Goal: Task Accomplishment & Management: Complete application form

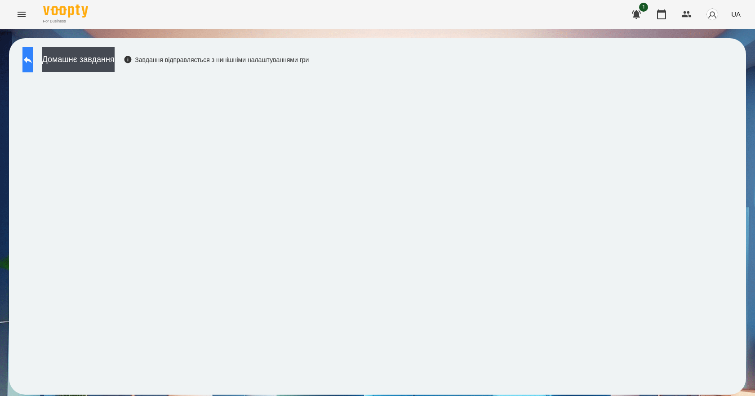
click at [33, 59] on icon at bounding box center [27, 59] width 11 height 11
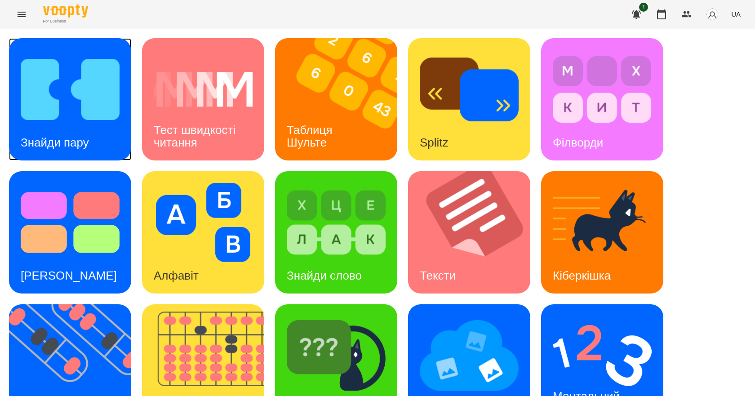
click at [74, 119] on img at bounding box center [70, 89] width 99 height 79
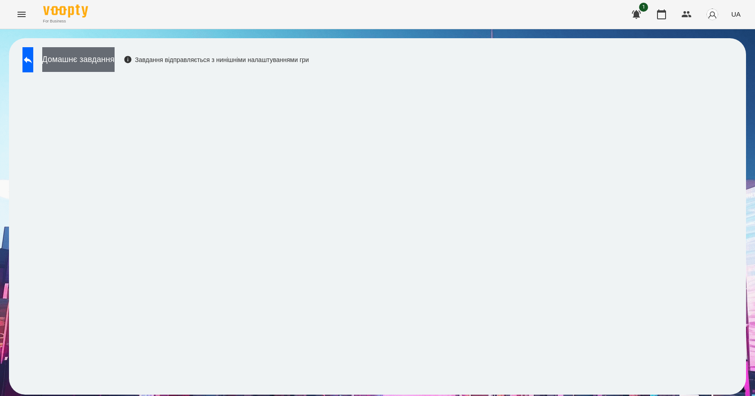
click at [115, 56] on button "Домашнє завдання" at bounding box center [78, 59] width 72 height 25
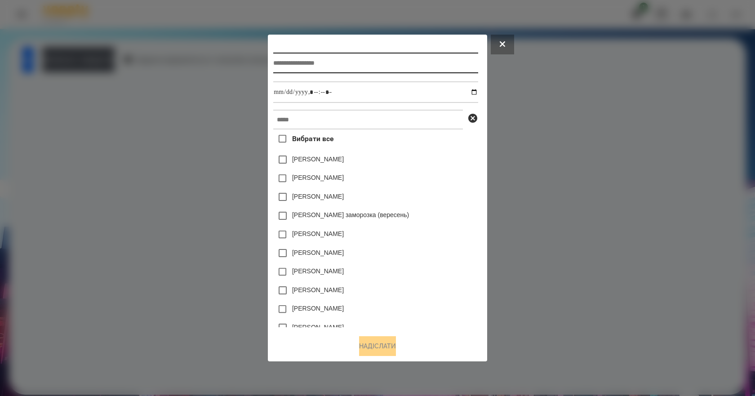
click at [305, 59] on input "text" at bounding box center [375, 63] width 204 height 21
type input "*"
type input "**********"
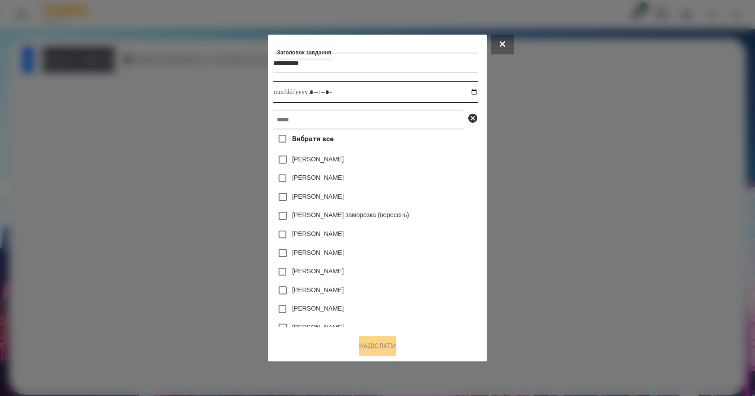
click at [477, 90] on input "datetime-local" at bounding box center [375, 92] width 204 height 22
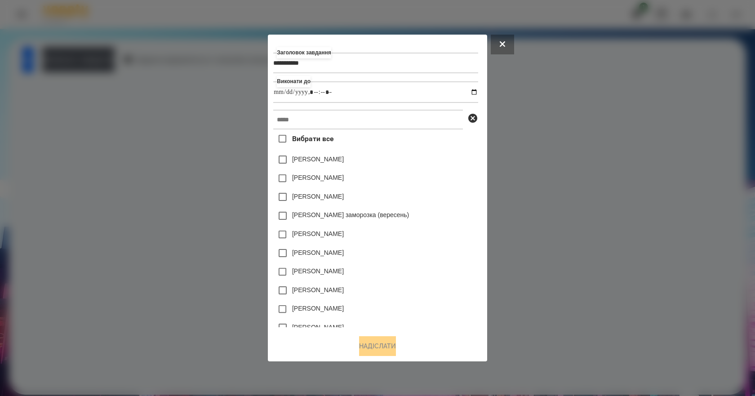
type input "**********"
click at [445, 200] on div "[PERSON_NAME]" at bounding box center [375, 196] width 204 height 19
click at [358, 125] on input "text" at bounding box center [368, 120] width 190 height 20
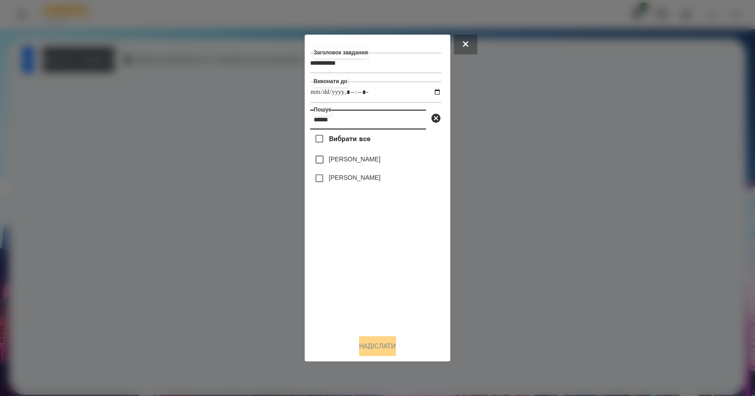
type input "******"
click at [367, 164] on label "[PERSON_NAME]" at bounding box center [355, 159] width 52 height 9
click at [380, 353] on button "Надіслати" at bounding box center [377, 346] width 37 height 20
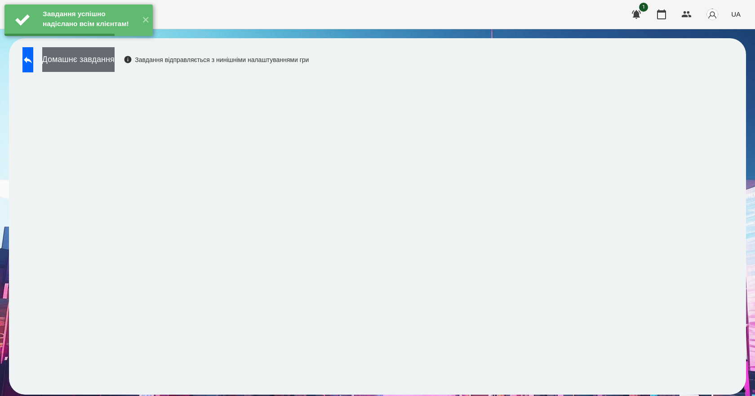
click at [97, 60] on button "Домашнє завдання" at bounding box center [78, 59] width 72 height 25
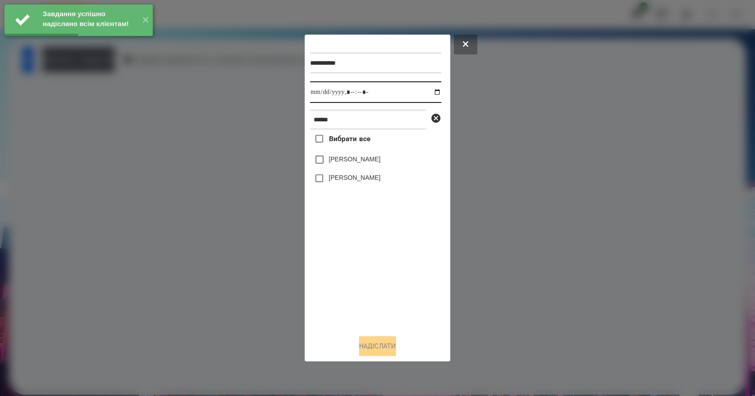
click at [429, 93] on input "datetime-local" at bounding box center [375, 92] width 131 height 22
type input "**********"
click at [337, 278] on div "Вибрати все [PERSON_NAME] [GEOGRAPHIC_DATA][PERSON_NAME]" at bounding box center [375, 228] width 131 height 198
click at [345, 164] on label "[PERSON_NAME]" at bounding box center [355, 159] width 52 height 9
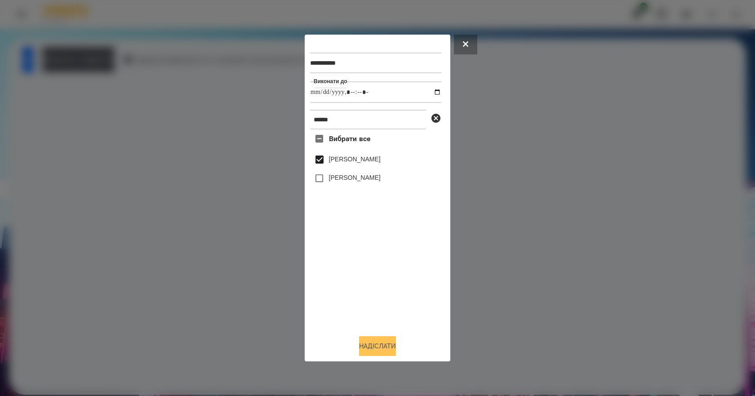
click at [383, 352] on button "Надіслати" at bounding box center [377, 346] width 37 height 20
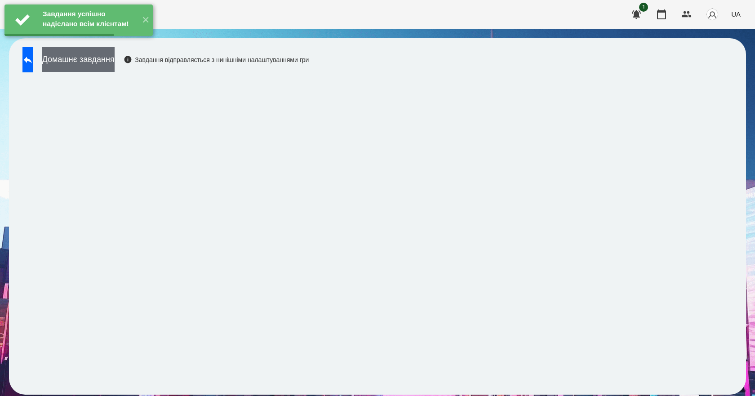
click at [115, 65] on button "Домашнє завдання" at bounding box center [78, 59] width 72 height 25
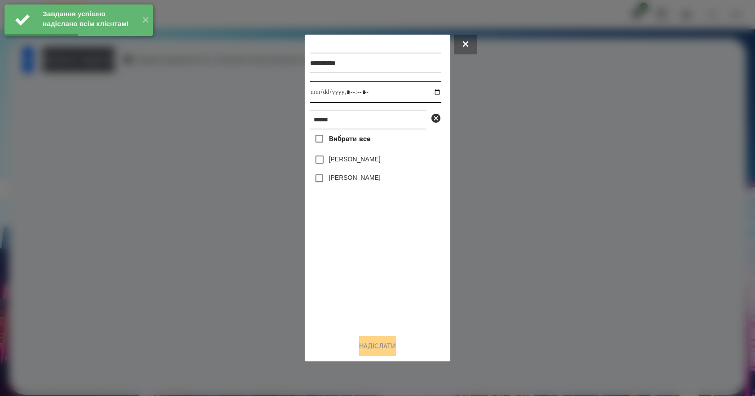
click at [429, 93] on input "datetime-local" at bounding box center [375, 92] width 131 height 22
type input "**********"
drag, startPoint x: 349, startPoint y: 274, endPoint x: 352, endPoint y: 245, distance: 29.3
click at [349, 275] on div "Вибрати все [PERSON_NAME] [GEOGRAPHIC_DATA][PERSON_NAME]" at bounding box center [375, 228] width 131 height 198
click at [348, 159] on label "[PERSON_NAME]" at bounding box center [355, 159] width 52 height 9
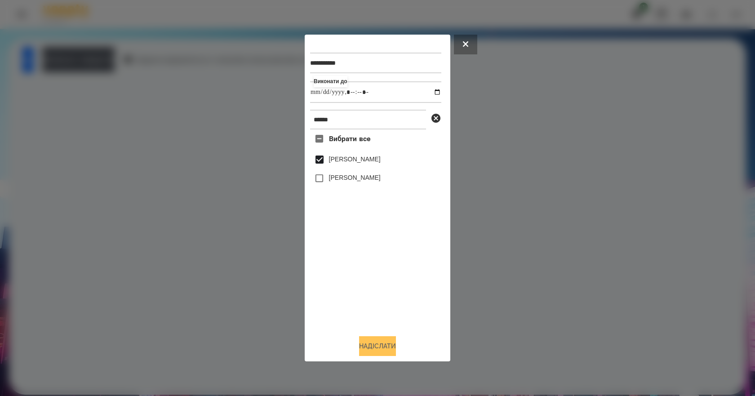
click at [380, 343] on button "Надіслати" at bounding box center [377, 346] width 37 height 20
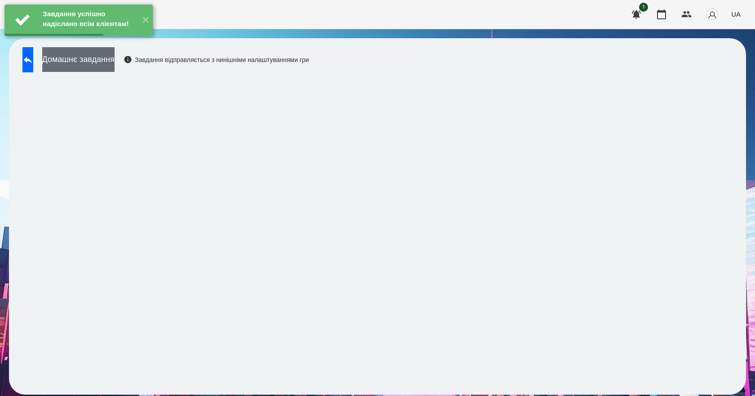
drag, startPoint x: 111, startPoint y: 60, endPoint x: 113, endPoint y: 66, distance: 6.8
click at [113, 66] on button "Домашнє завдання" at bounding box center [78, 59] width 72 height 25
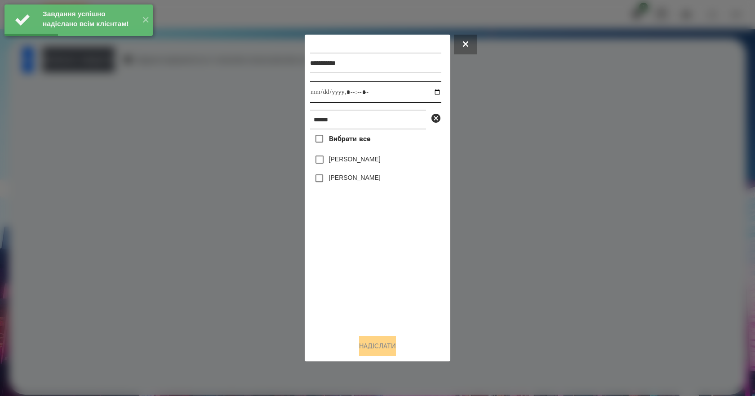
click at [429, 93] on input "datetime-local" at bounding box center [375, 92] width 131 height 22
type input "**********"
click at [366, 285] on div "Вибрати все [PERSON_NAME] [GEOGRAPHIC_DATA][PERSON_NAME]" at bounding box center [375, 228] width 131 height 198
click at [340, 155] on div "[PERSON_NAME]" at bounding box center [375, 159] width 131 height 19
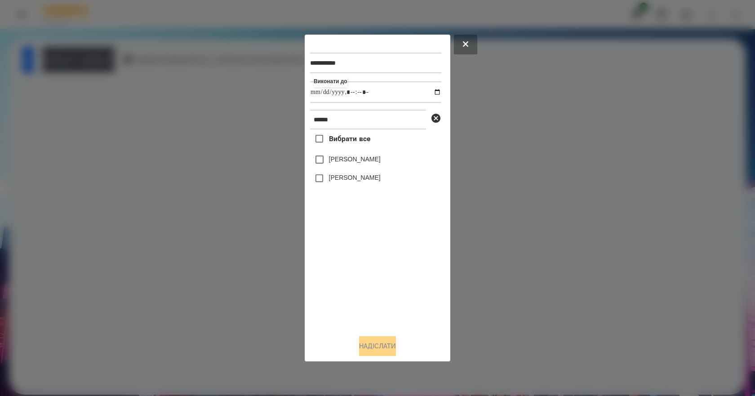
click at [340, 158] on label "[PERSON_NAME]" at bounding box center [355, 159] width 52 height 9
click at [389, 354] on button "Надіслати" at bounding box center [377, 346] width 37 height 20
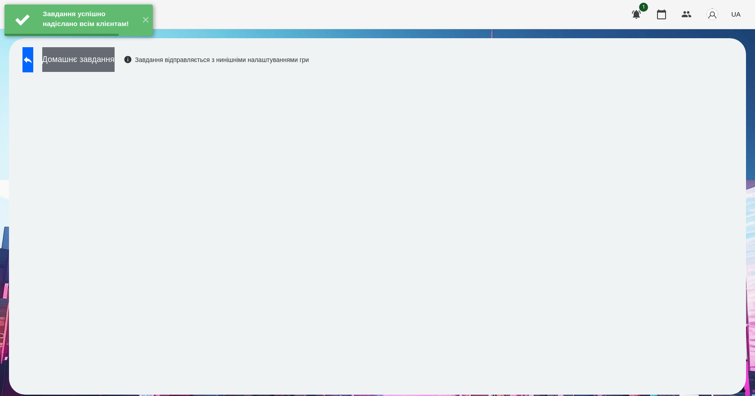
click at [115, 56] on button "Домашнє завдання" at bounding box center [78, 59] width 72 height 25
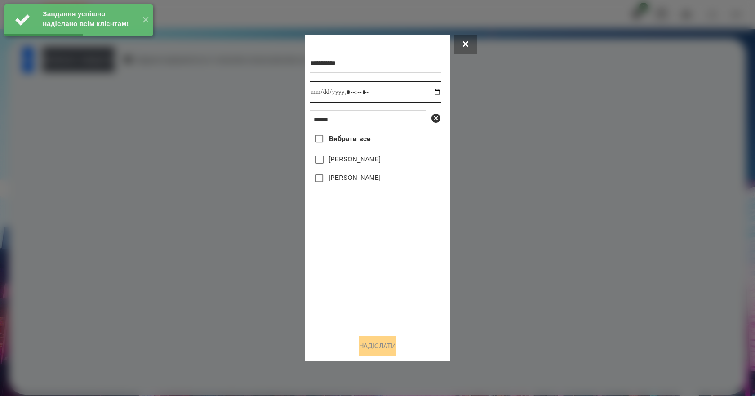
click at [429, 90] on input "datetime-local" at bounding box center [375, 92] width 131 height 22
type input "**********"
click at [371, 298] on div "Вибрати все [PERSON_NAME] [GEOGRAPHIC_DATA][PERSON_NAME]" at bounding box center [375, 228] width 131 height 198
click at [330, 164] on label "[PERSON_NAME]" at bounding box center [355, 159] width 52 height 9
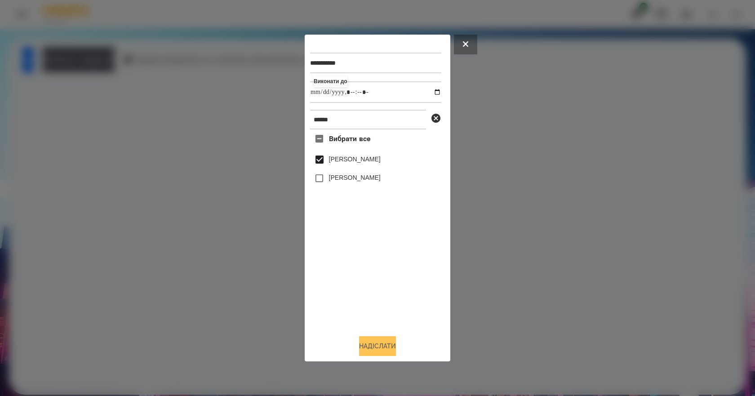
click at [393, 342] on button "Надіслати" at bounding box center [377, 346] width 37 height 20
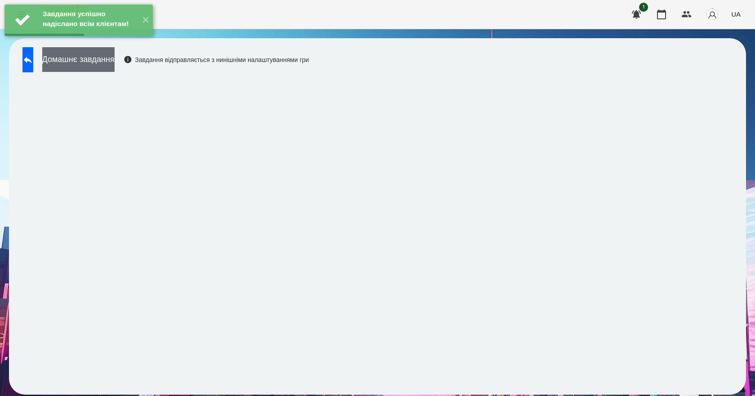
click at [115, 61] on button "Домашнє завдання" at bounding box center [78, 59] width 72 height 25
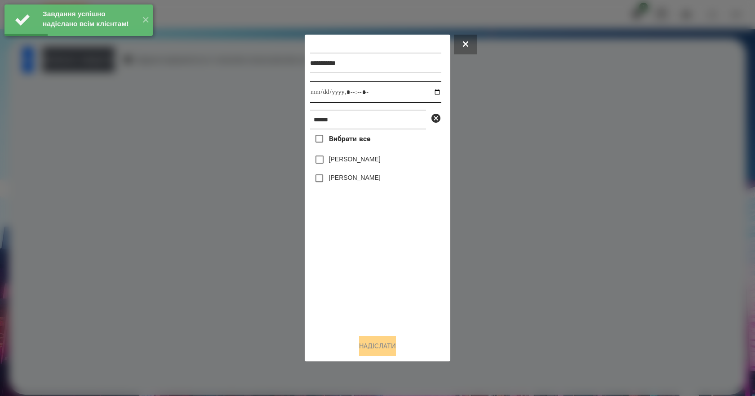
click at [432, 92] on input "datetime-local" at bounding box center [375, 92] width 131 height 22
type input "**********"
click at [387, 296] on div "Вибрати все [PERSON_NAME] [GEOGRAPHIC_DATA][PERSON_NAME]" at bounding box center [375, 228] width 131 height 198
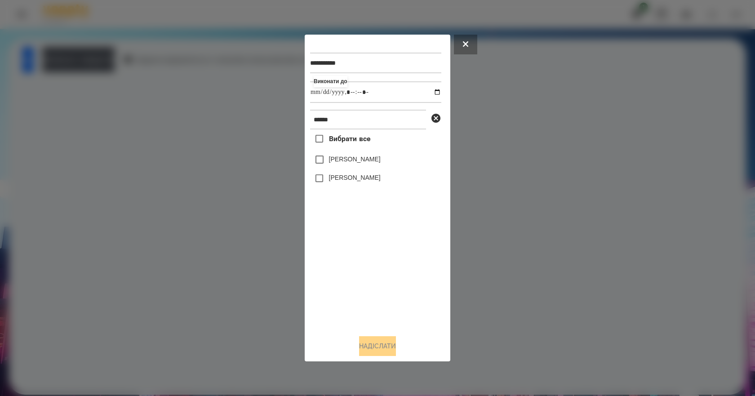
click at [340, 164] on label "[PERSON_NAME]" at bounding box center [355, 159] width 52 height 9
click at [386, 356] on button "Надіслати" at bounding box center [377, 346] width 37 height 20
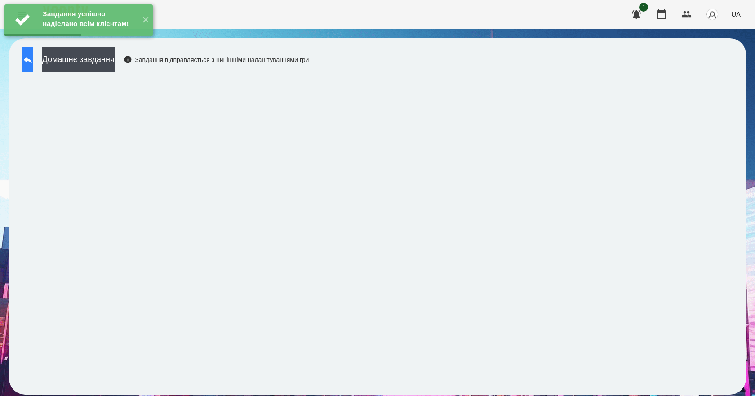
click at [33, 68] on button at bounding box center [27, 59] width 11 height 25
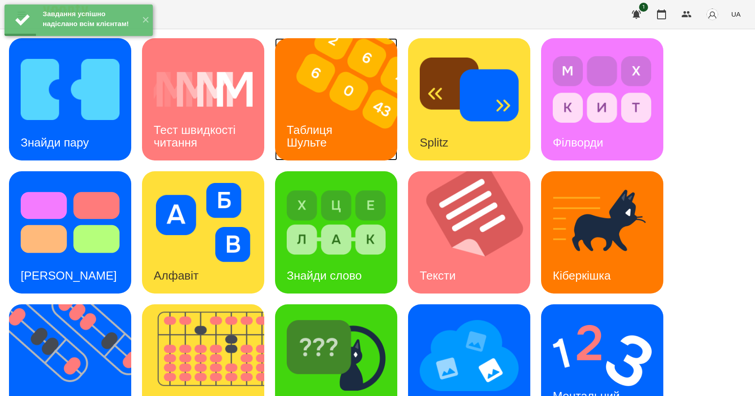
click at [324, 119] on div "Таблиця Шульте" at bounding box center [311, 136] width 72 height 48
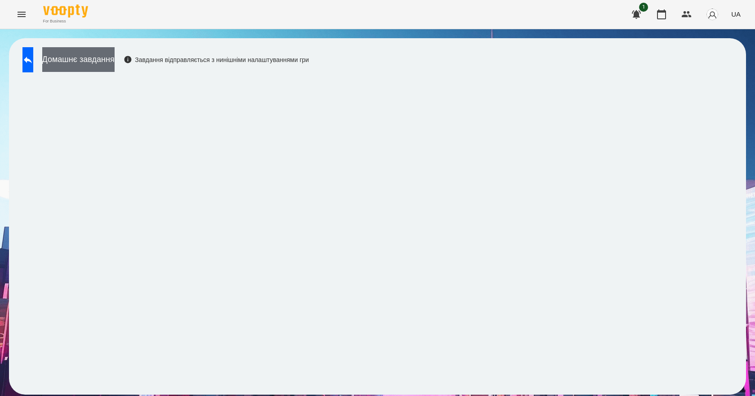
click at [115, 66] on button "Домашнє завдання" at bounding box center [78, 59] width 72 height 25
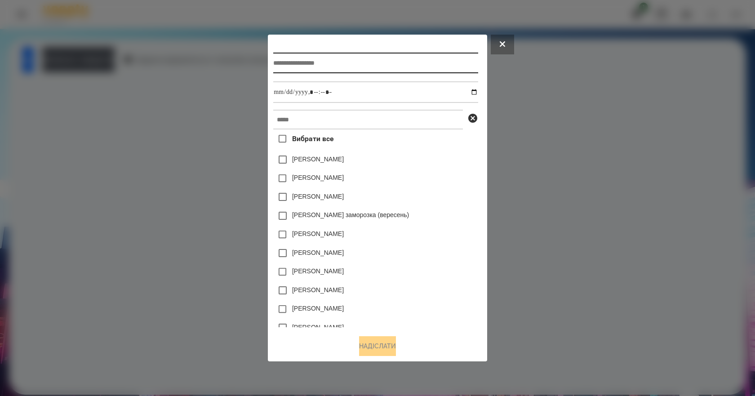
click at [348, 67] on input "text" at bounding box center [375, 63] width 204 height 21
type input "**********"
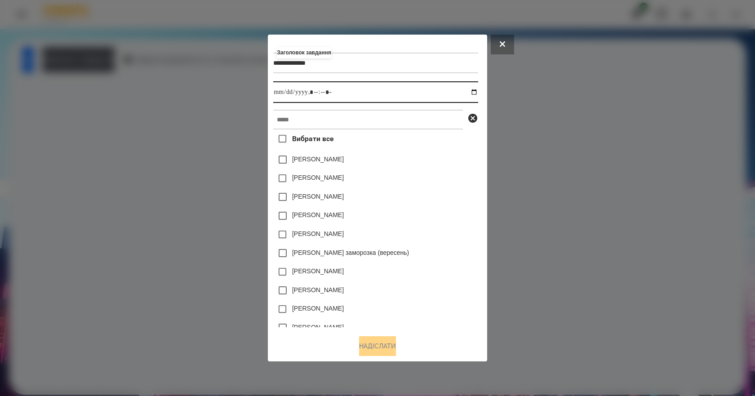
click at [475, 90] on input "datetime-local" at bounding box center [375, 92] width 204 height 22
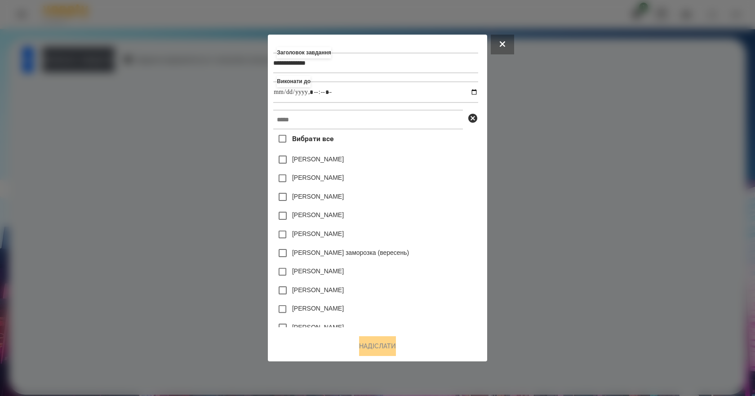
type input "**********"
click at [451, 192] on div "[PERSON_NAME]" at bounding box center [375, 196] width 204 height 19
click at [353, 120] on input "text" at bounding box center [368, 120] width 190 height 20
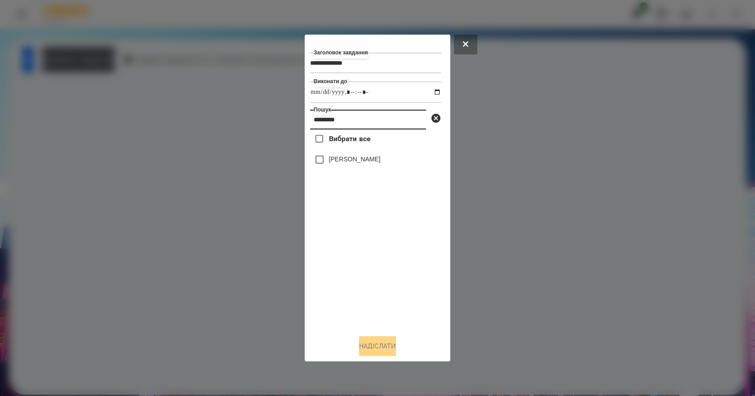
type input "*********"
click at [359, 164] on label "[PERSON_NAME]" at bounding box center [355, 159] width 52 height 9
click at [378, 346] on button "Надіслати" at bounding box center [377, 346] width 37 height 20
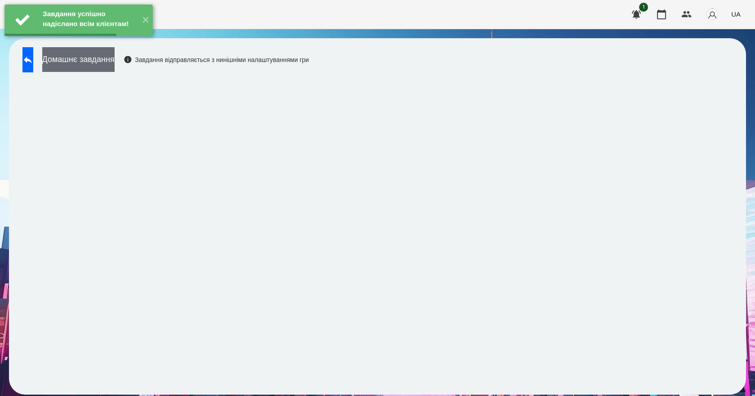
click at [115, 58] on button "Домашнє завдання" at bounding box center [78, 59] width 72 height 25
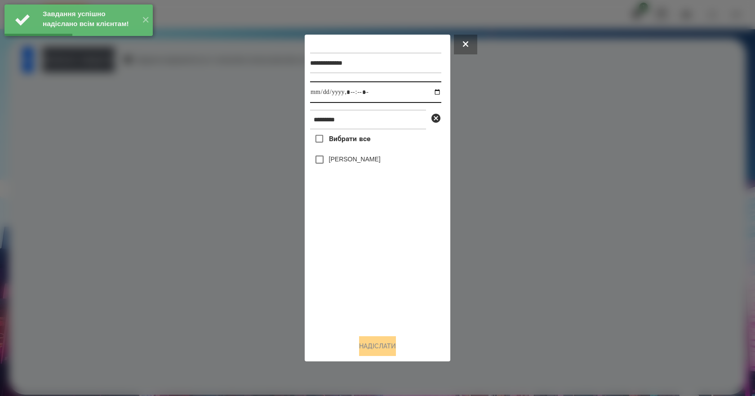
click at [427, 91] on input "datetime-local" at bounding box center [375, 92] width 131 height 22
type input "**********"
click at [332, 277] on div "Вибрати все [PERSON_NAME]" at bounding box center [375, 228] width 131 height 198
click at [349, 164] on label "[PERSON_NAME]" at bounding box center [355, 159] width 52 height 9
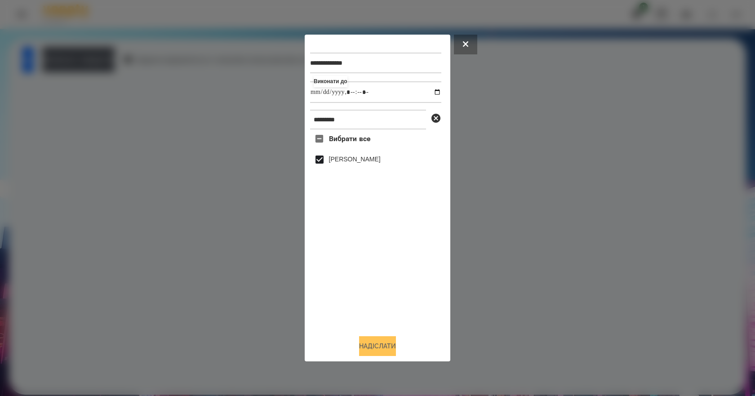
click at [385, 350] on button "Надіслати" at bounding box center [377, 346] width 37 height 20
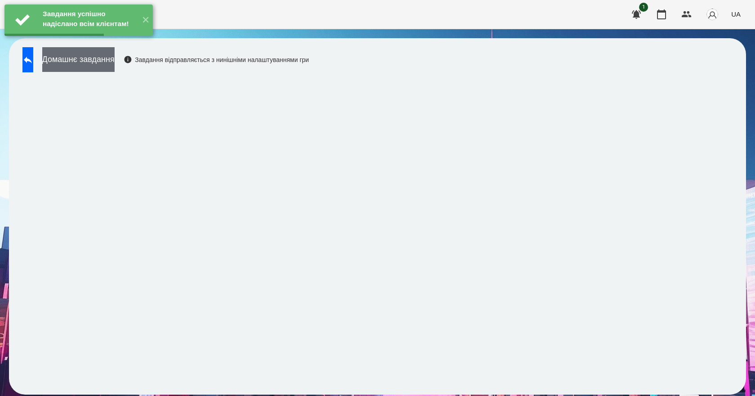
click at [115, 69] on button "Домашнє завдання" at bounding box center [78, 59] width 72 height 25
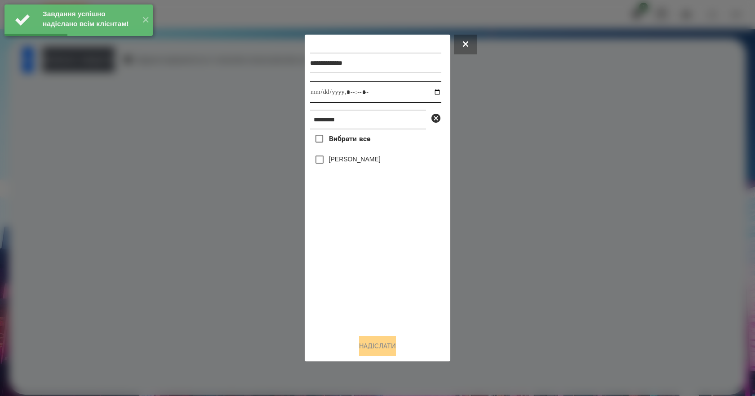
click at [431, 92] on input "datetime-local" at bounding box center [375, 92] width 131 height 22
type input "**********"
drag, startPoint x: 345, startPoint y: 278, endPoint x: 347, endPoint y: 263, distance: 15.4
click at [345, 278] on div "Вибрати все [PERSON_NAME]" at bounding box center [375, 228] width 131 height 198
click at [347, 161] on label "[PERSON_NAME]" at bounding box center [355, 159] width 52 height 9
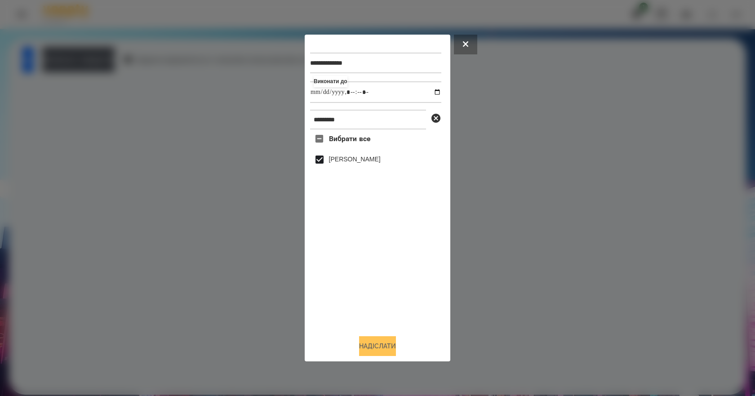
click at [384, 347] on button "Надіслати" at bounding box center [377, 346] width 37 height 20
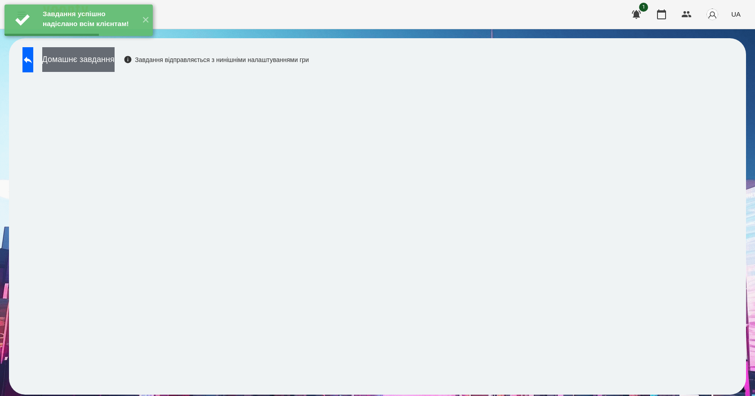
click at [115, 64] on button "Домашнє завдання" at bounding box center [78, 59] width 72 height 25
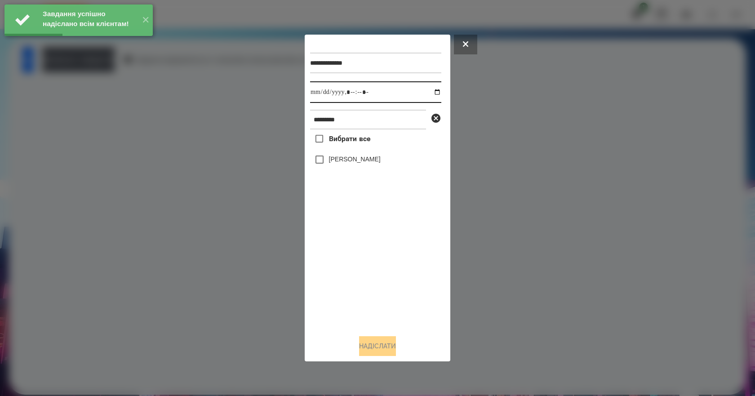
click at [431, 93] on input "datetime-local" at bounding box center [375, 92] width 131 height 22
type input "**********"
click at [359, 299] on div "Вибрати все [PERSON_NAME]" at bounding box center [375, 228] width 131 height 198
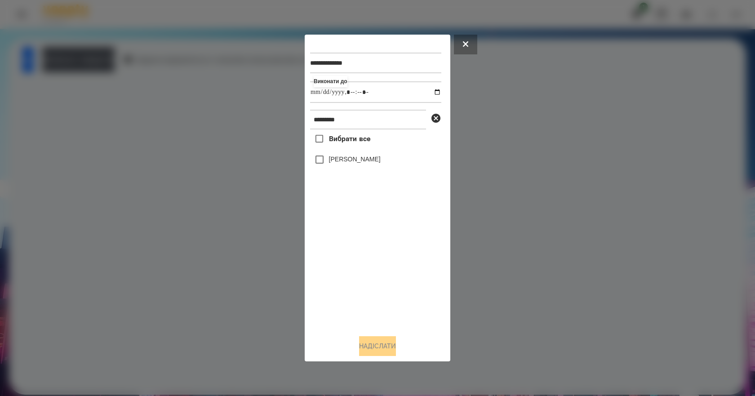
click at [336, 164] on label "[PERSON_NAME]" at bounding box center [355, 159] width 52 height 9
click at [361, 344] on button "Надіслати" at bounding box center [377, 346] width 37 height 20
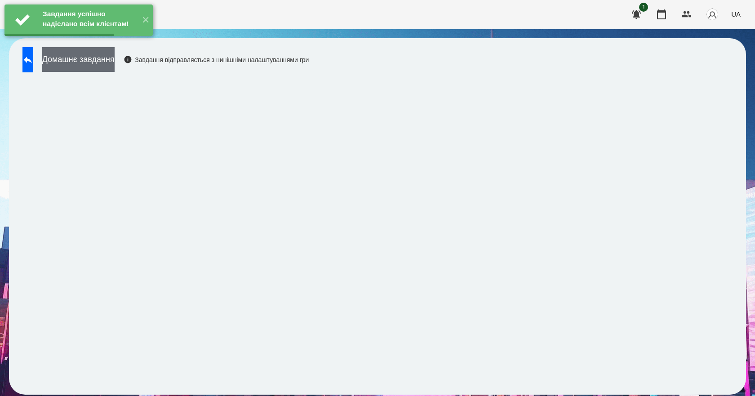
click at [115, 62] on button "Домашнє завдання" at bounding box center [78, 59] width 72 height 25
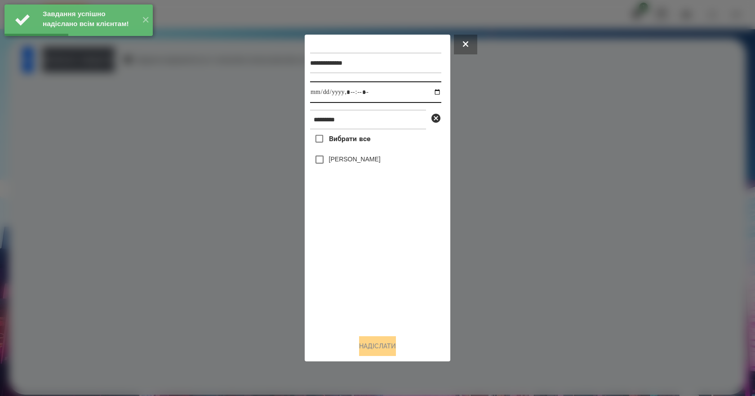
click at [430, 92] on input "datetime-local" at bounding box center [375, 92] width 131 height 22
type input "**********"
click at [368, 297] on div "Вибрати все [PERSON_NAME]" at bounding box center [375, 228] width 131 height 198
click at [335, 160] on label "[PERSON_NAME]" at bounding box center [355, 159] width 52 height 9
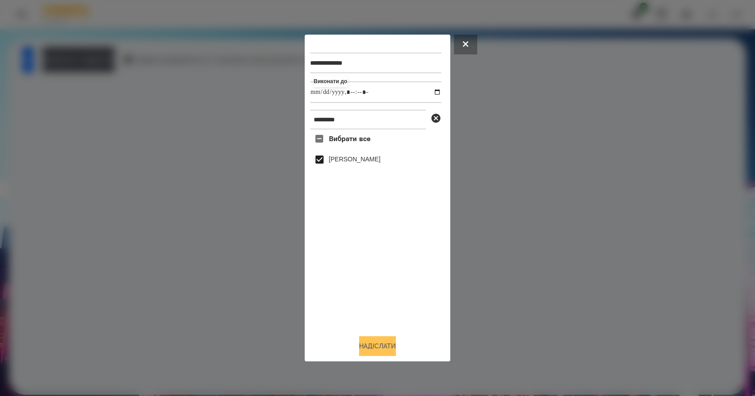
click at [376, 355] on button "Надіслати" at bounding box center [377, 346] width 37 height 20
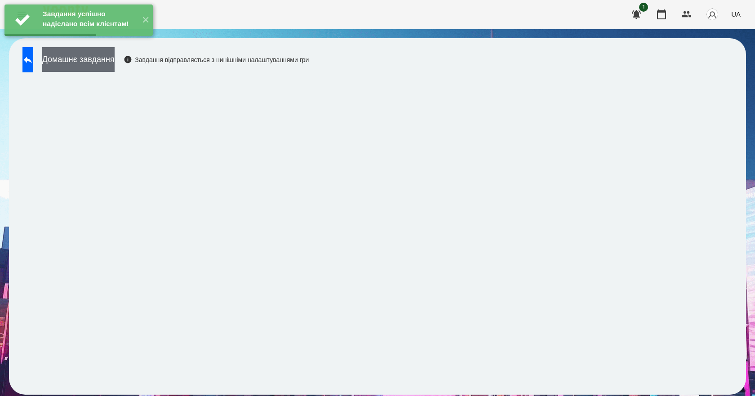
click at [115, 68] on button "Домашнє завдання" at bounding box center [78, 59] width 72 height 25
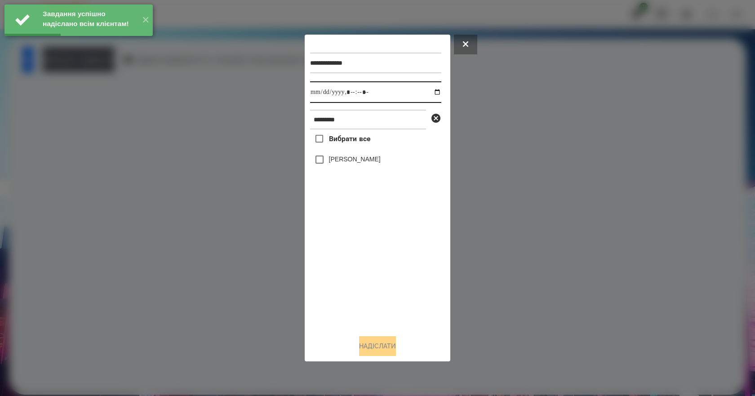
click at [433, 94] on input "datetime-local" at bounding box center [375, 92] width 131 height 22
type input "**********"
click at [386, 305] on div "Вибрати все [PERSON_NAME]" at bounding box center [375, 228] width 131 height 198
click at [330, 162] on label "[PERSON_NAME]" at bounding box center [355, 159] width 52 height 9
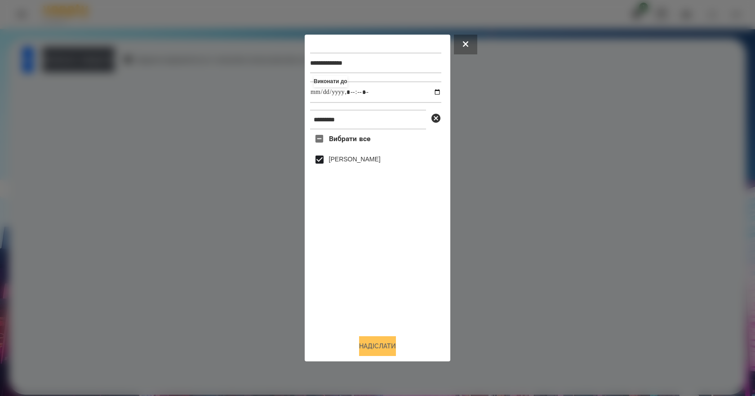
click at [385, 356] on button "Надіслати" at bounding box center [377, 346] width 37 height 20
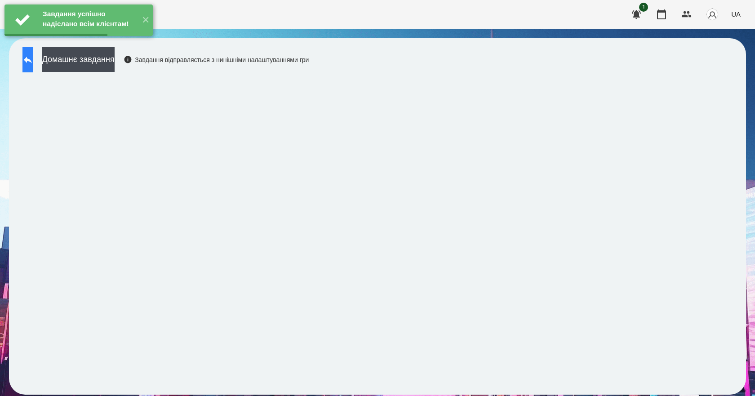
click at [33, 66] on button at bounding box center [27, 59] width 11 height 25
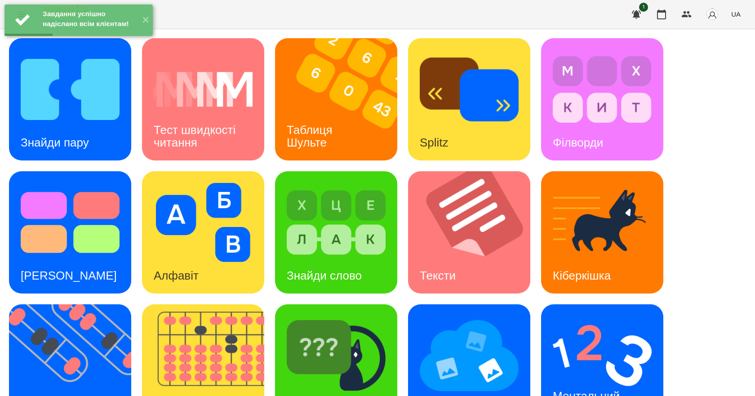
scroll to position [172, 0]
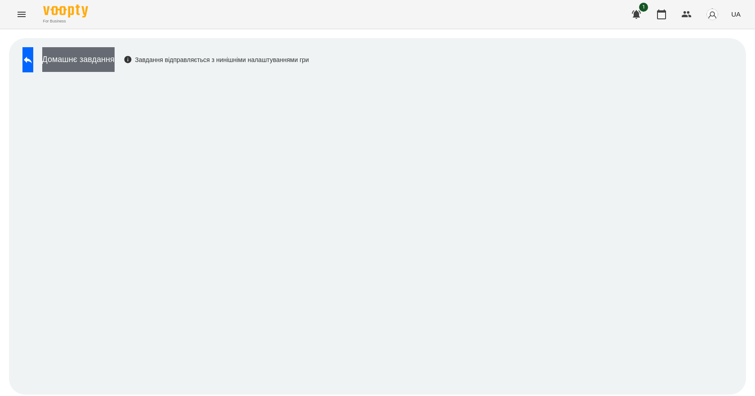
click at [102, 62] on button "Домашнє завдання" at bounding box center [78, 59] width 72 height 25
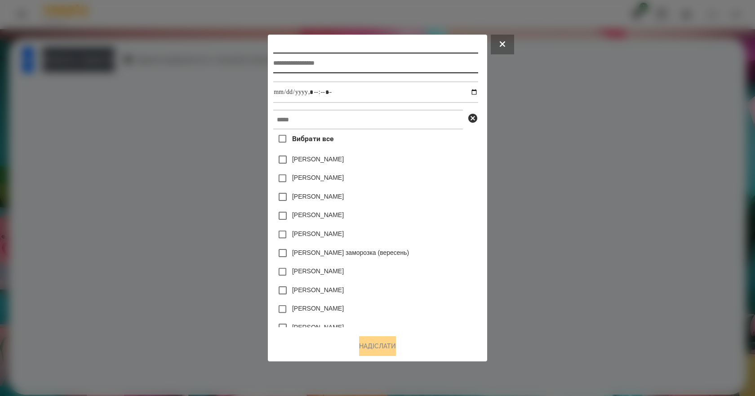
click at [353, 62] on input "text" at bounding box center [375, 63] width 204 height 21
type input "*******"
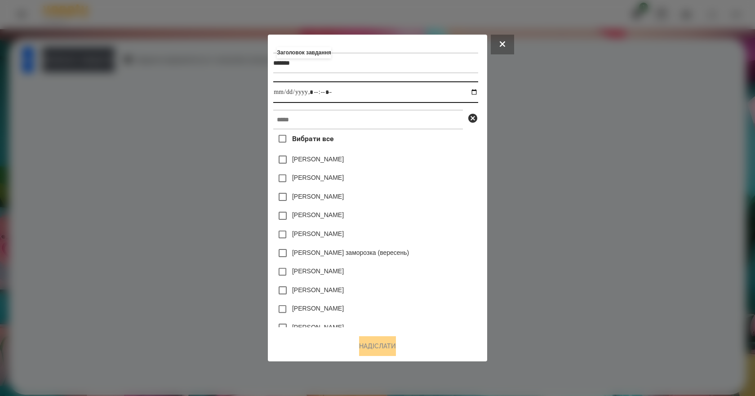
click at [477, 91] on input "datetime-local" at bounding box center [375, 92] width 204 height 22
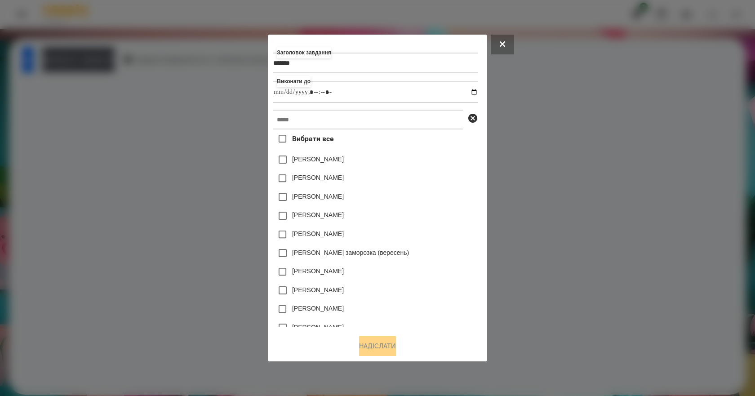
type input "**********"
drag, startPoint x: 460, startPoint y: 208, endPoint x: 434, endPoint y: 183, distance: 36.2
click at [460, 208] on div "[PERSON_NAME]" at bounding box center [375, 215] width 204 height 19
click at [352, 116] on input "text" at bounding box center [368, 120] width 190 height 20
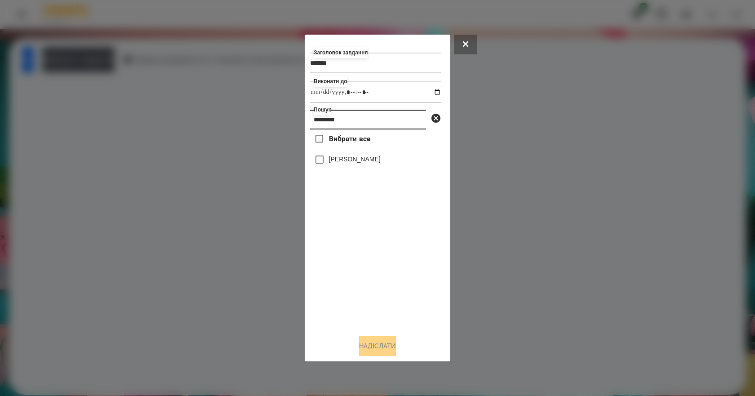
type input "*********"
click at [375, 164] on label "[PERSON_NAME]" at bounding box center [355, 159] width 52 height 9
click at [376, 346] on button "Надіслати" at bounding box center [377, 346] width 37 height 20
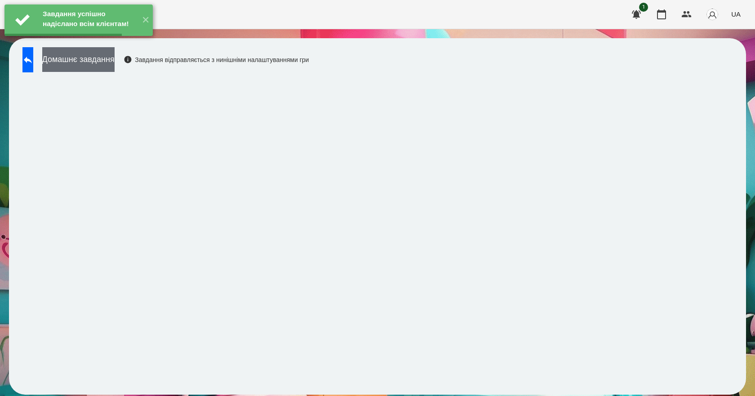
click at [107, 57] on button "Домашнє завдання" at bounding box center [78, 59] width 72 height 25
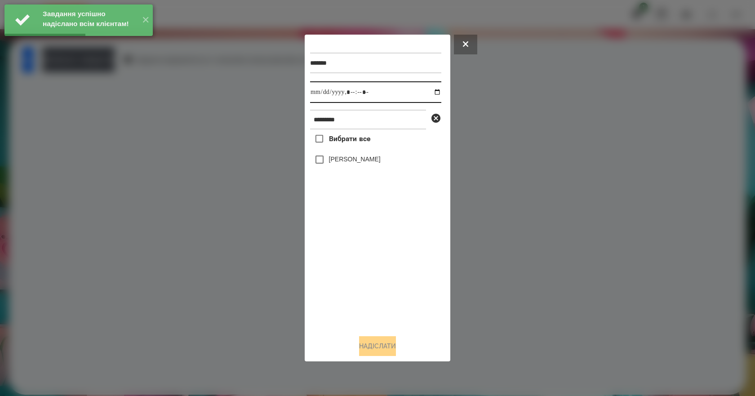
click at [430, 92] on input "datetime-local" at bounding box center [375, 92] width 131 height 22
type input "**********"
click at [344, 289] on div "Вибрати все [PERSON_NAME]" at bounding box center [375, 228] width 131 height 198
click at [346, 161] on label "[PERSON_NAME]" at bounding box center [355, 159] width 52 height 9
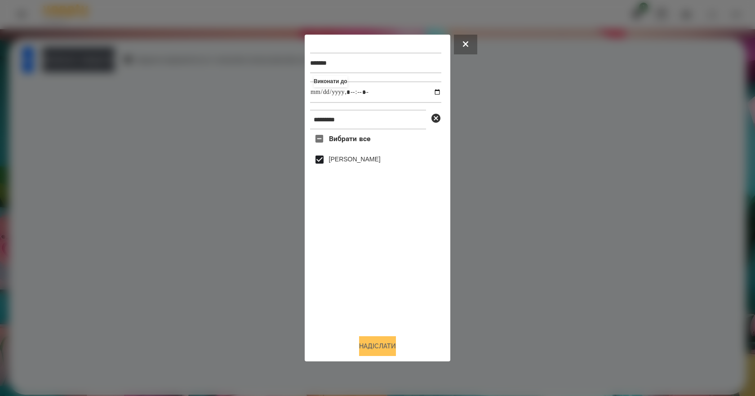
click at [388, 349] on button "Надіслати" at bounding box center [377, 346] width 37 height 20
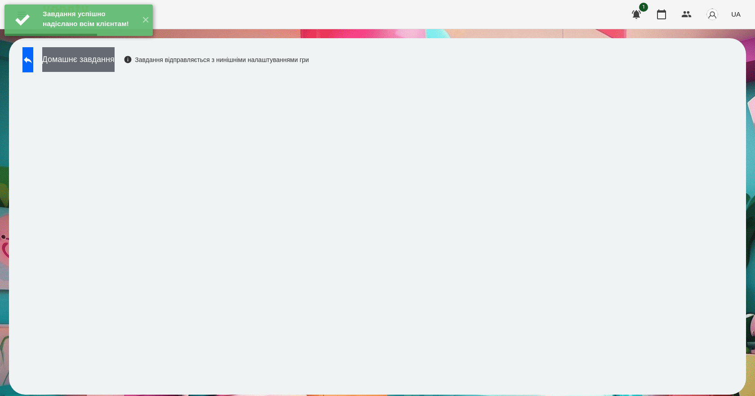
click at [114, 60] on button "Домашнє завдання" at bounding box center [78, 59] width 72 height 25
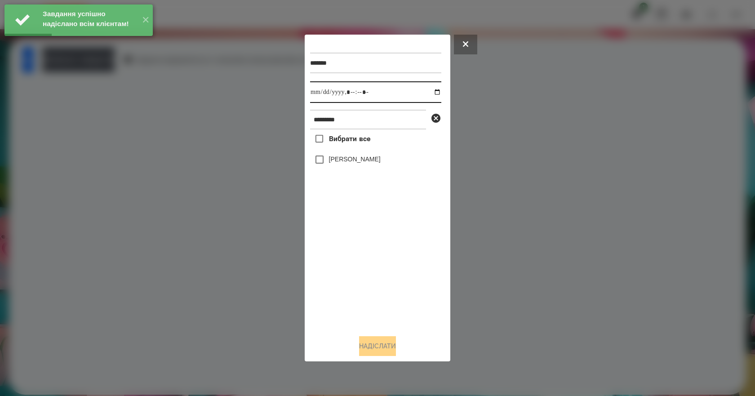
click at [433, 91] on input "datetime-local" at bounding box center [375, 92] width 131 height 22
click at [361, 267] on div "Вибрати все [PERSON_NAME]" at bounding box center [375, 228] width 131 height 198
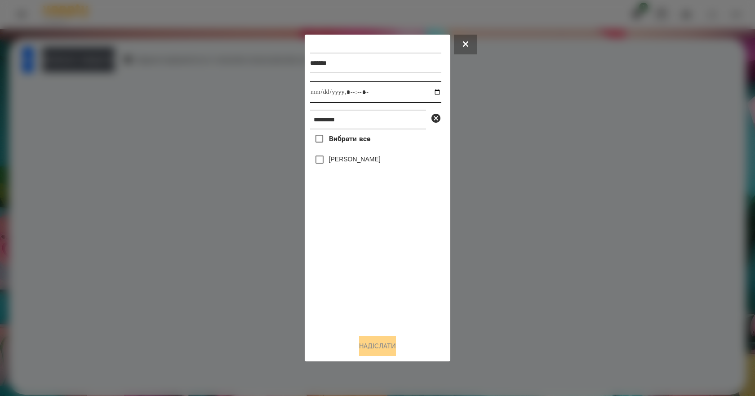
click at [432, 89] on input "datetime-local" at bounding box center [375, 92] width 131 height 22
type input "**********"
click at [352, 270] on div "Вибрати все [PERSON_NAME]" at bounding box center [375, 228] width 131 height 198
click at [352, 158] on label "[PERSON_NAME]" at bounding box center [355, 159] width 52 height 9
click at [363, 352] on button "Надіслати" at bounding box center [377, 346] width 37 height 20
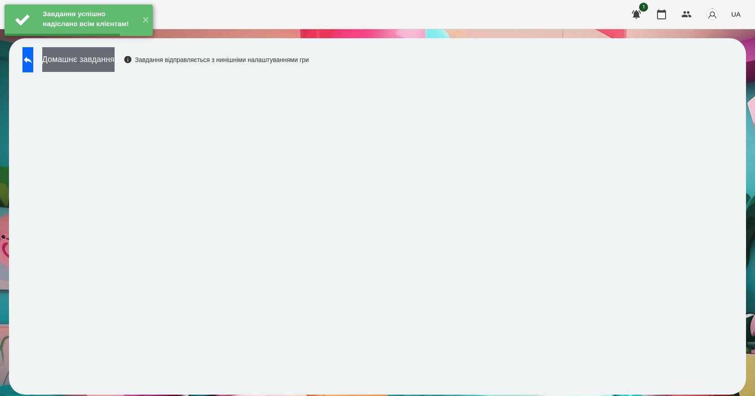
click at [108, 61] on button "Домашнє завдання" at bounding box center [78, 59] width 72 height 25
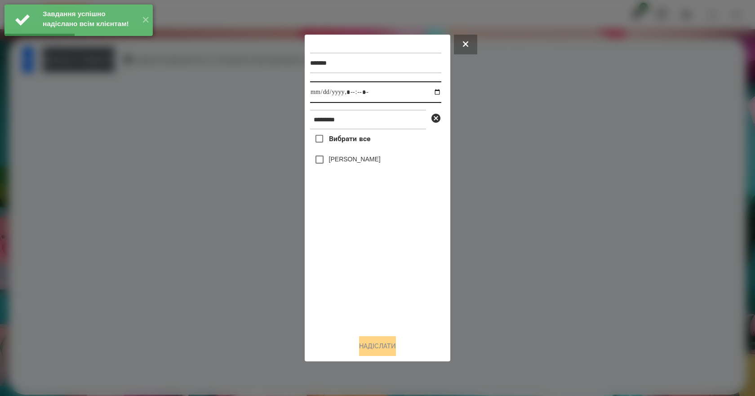
click at [429, 93] on input "datetime-local" at bounding box center [375, 92] width 131 height 22
type input "**********"
click at [340, 292] on div "Вибрати все [PERSON_NAME]" at bounding box center [375, 228] width 131 height 198
click at [365, 164] on label "[PERSON_NAME]" at bounding box center [355, 159] width 52 height 9
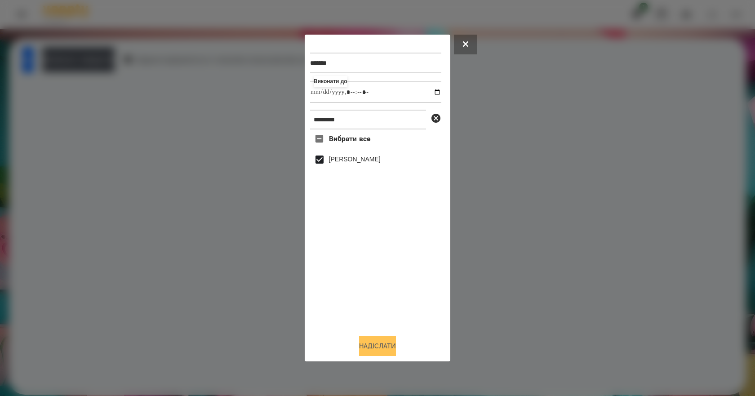
click at [375, 345] on button "Надіслати" at bounding box center [377, 346] width 37 height 20
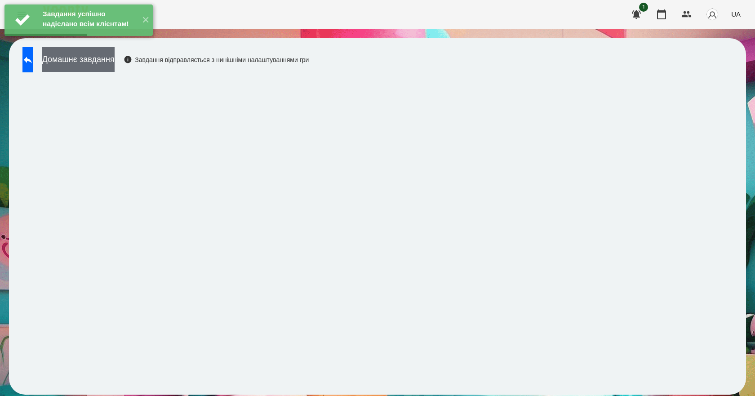
click at [115, 66] on button "Домашнє завдання" at bounding box center [78, 59] width 72 height 25
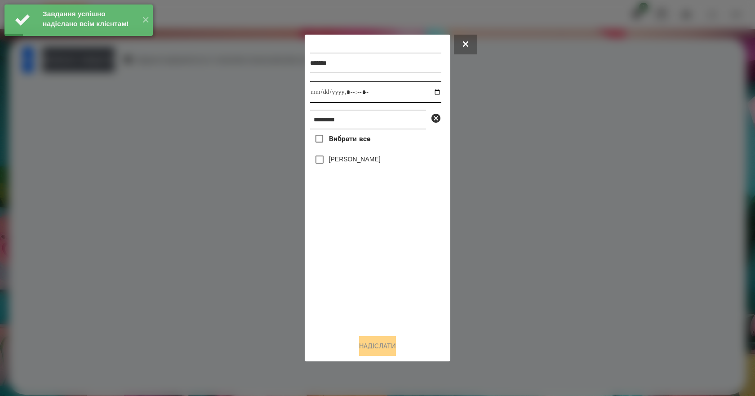
click at [426, 92] on input "datetime-local" at bounding box center [375, 92] width 131 height 22
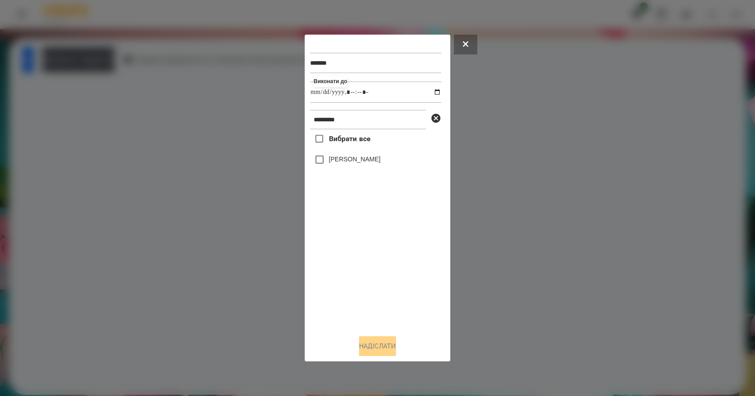
type input "**********"
drag, startPoint x: 358, startPoint y: 271, endPoint x: 361, endPoint y: 250, distance: 21.8
click at [358, 275] on div "Вибрати все [PERSON_NAME]" at bounding box center [375, 228] width 131 height 198
click at [344, 160] on label "[PERSON_NAME]" at bounding box center [355, 159] width 52 height 9
click at [369, 356] on button "Надіслати" at bounding box center [377, 346] width 37 height 20
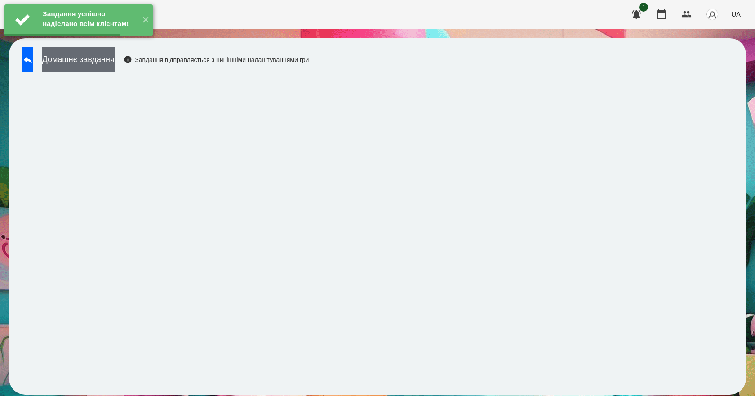
click at [112, 67] on button "Домашнє завдання" at bounding box center [78, 59] width 72 height 25
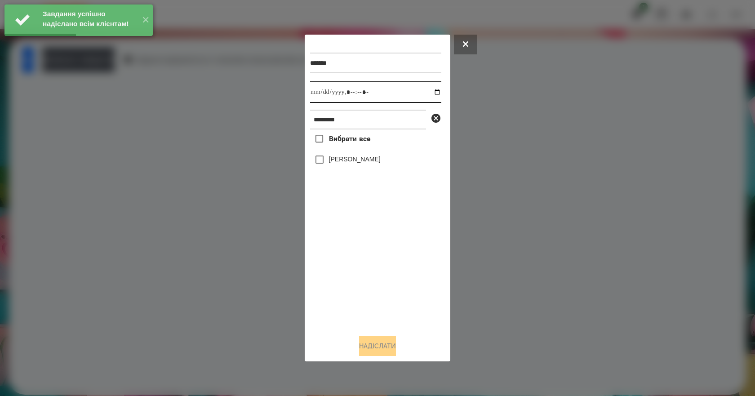
click at [427, 90] on input "datetime-local" at bounding box center [375, 92] width 131 height 22
type input "**********"
click at [408, 273] on div "Вибрати все [PERSON_NAME]" at bounding box center [375, 228] width 131 height 198
click at [355, 164] on label "[PERSON_NAME]" at bounding box center [355, 159] width 52 height 9
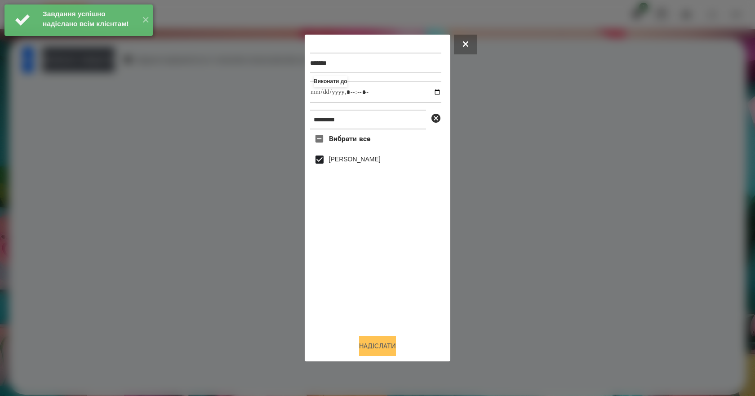
click at [368, 349] on button "Надіслати" at bounding box center [377, 346] width 37 height 20
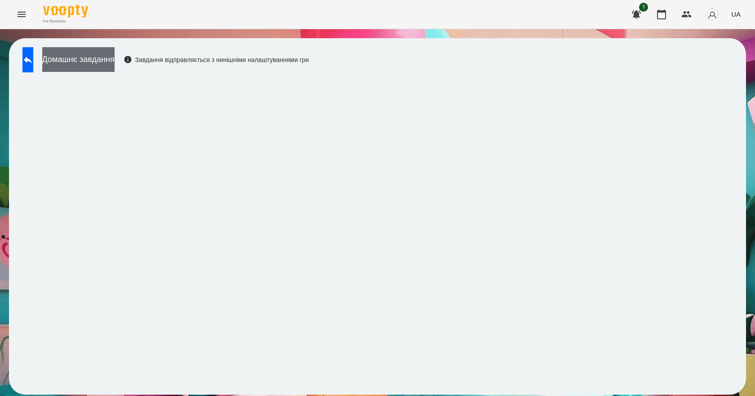
click at [115, 69] on button "Домашнє завдання" at bounding box center [78, 59] width 72 height 25
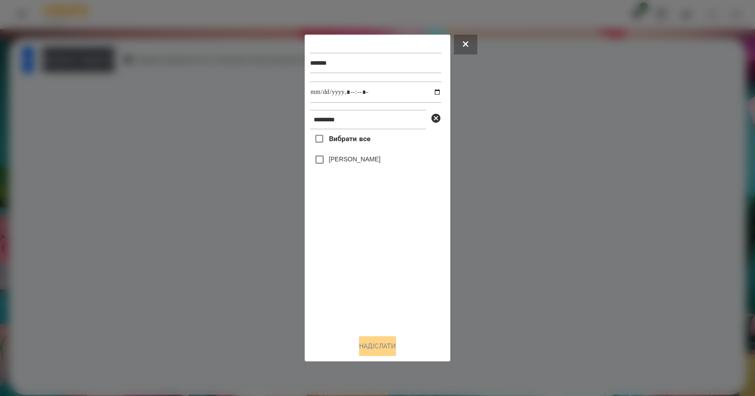
click at [354, 158] on label "[PERSON_NAME]" at bounding box center [355, 159] width 52 height 9
click at [394, 345] on button "Надіслати" at bounding box center [377, 346] width 37 height 20
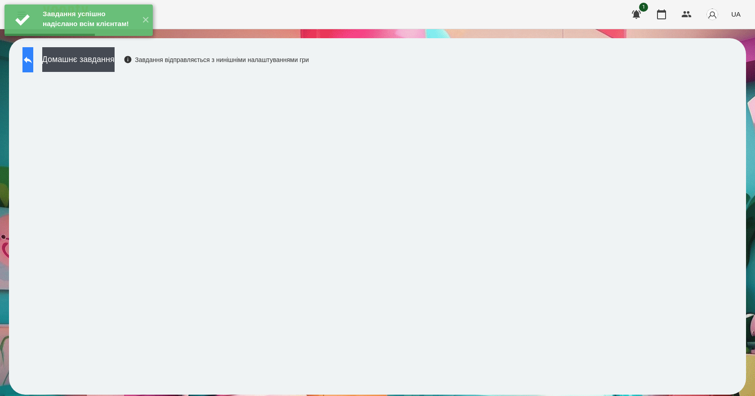
click at [33, 69] on button at bounding box center [27, 59] width 11 height 25
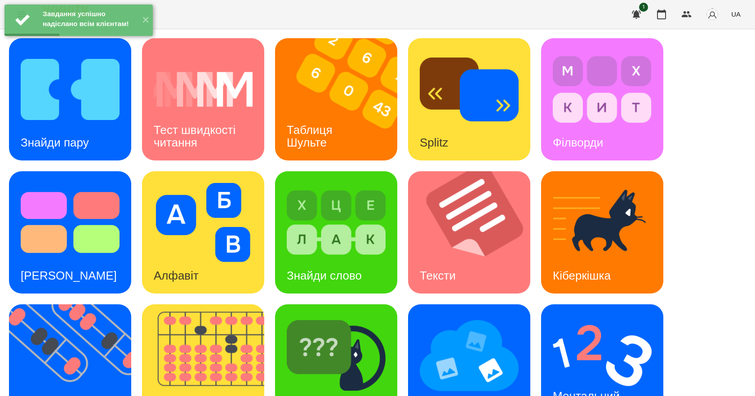
scroll to position [172, 0]
click at [591, 389] on h3 "Ментальний рахунок" at bounding box center [588, 402] width 70 height 26
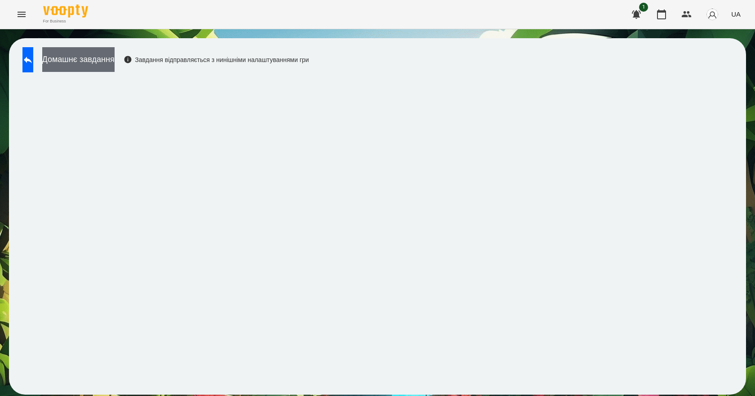
click at [89, 64] on button "Домашнє завдання" at bounding box center [78, 59] width 72 height 25
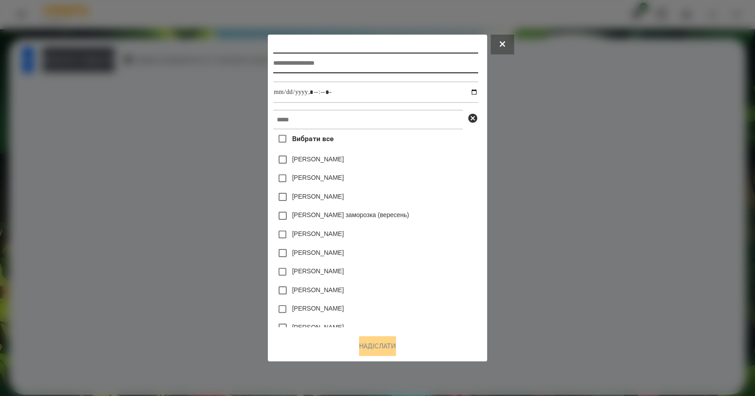
click at [319, 64] on input "text" at bounding box center [375, 63] width 204 height 21
type input "**********"
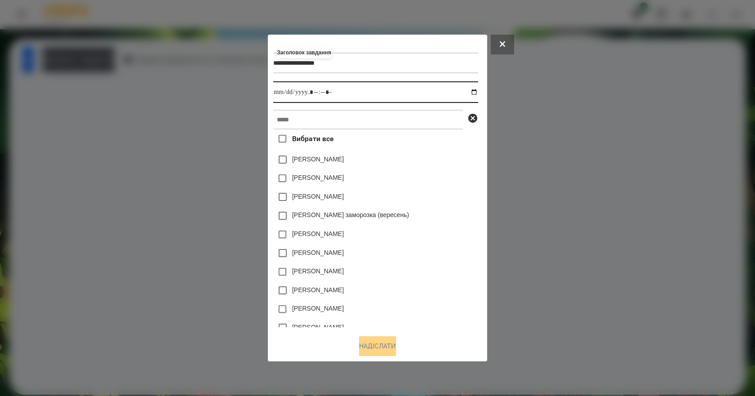
click at [477, 90] on input "datetime-local" at bounding box center [375, 92] width 204 height 22
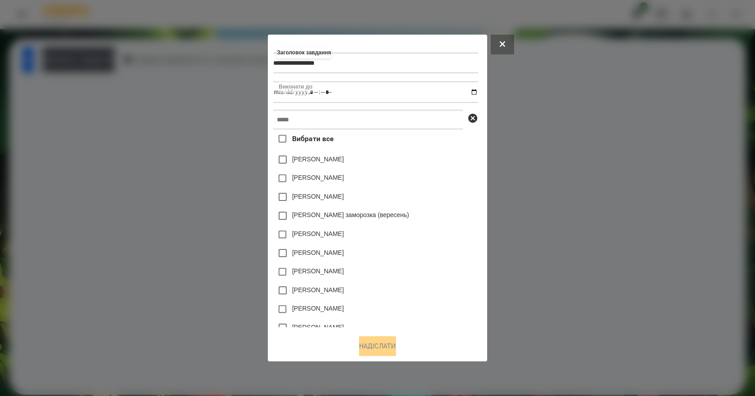
type input "**********"
click at [451, 190] on div "[PERSON_NAME]" at bounding box center [375, 196] width 204 height 19
click at [351, 118] on input "text" at bounding box center [368, 120] width 190 height 20
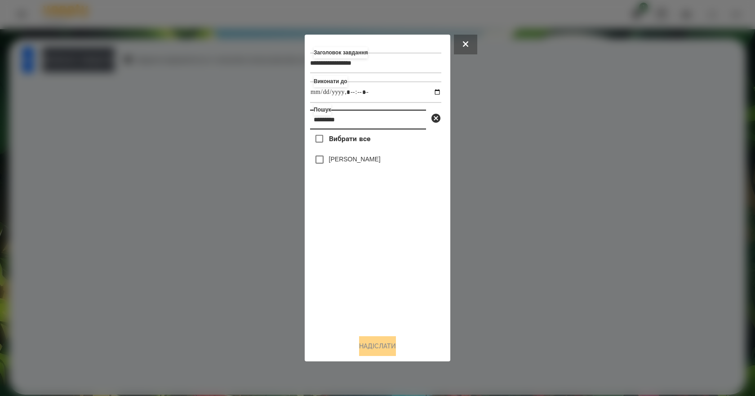
type input "*********"
click at [375, 164] on label "[PERSON_NAME]" at bounding box center [355, 159] width 52 height 9
click at [396, 352] on button "Надіслати" at bounding box center [377, 346] width 37 height 20
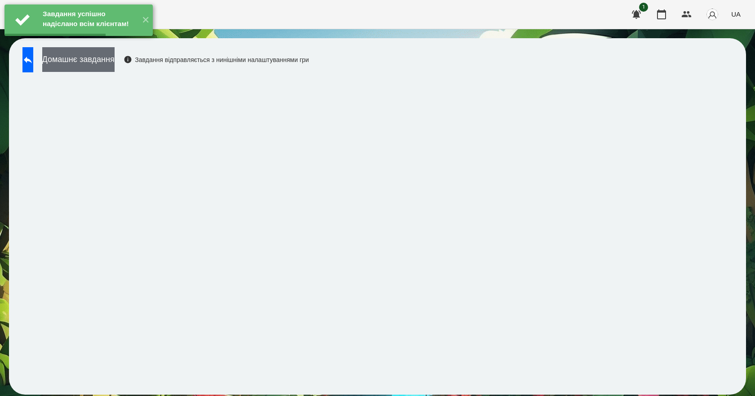
click at [115, 64] on button "Домашнє завдання" at bounding box center [78, 59] width 72 height 25
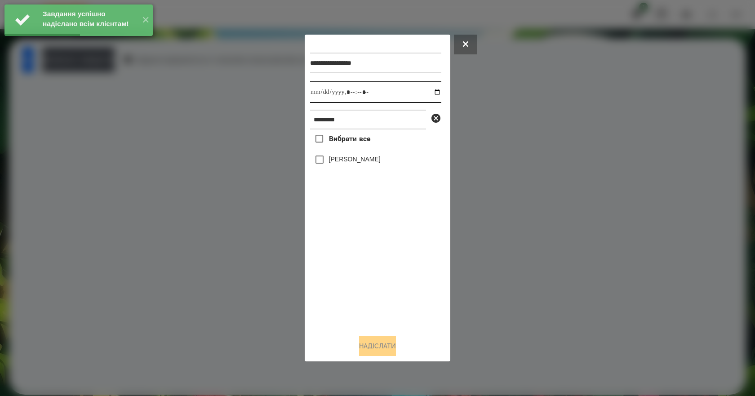
click at [433, 91] on input "datetime-local" at bounding box center [375, 92] width 131 height 22
type input "**********"
click at [336, 269] on div "Вибрати все [PERSON_NAME]" at bounding box center [375, 228] width 131 height 198
click at [358, 158] on label "[PERSON_NAME]" at bounding box center [355, 159] width 52 height 9
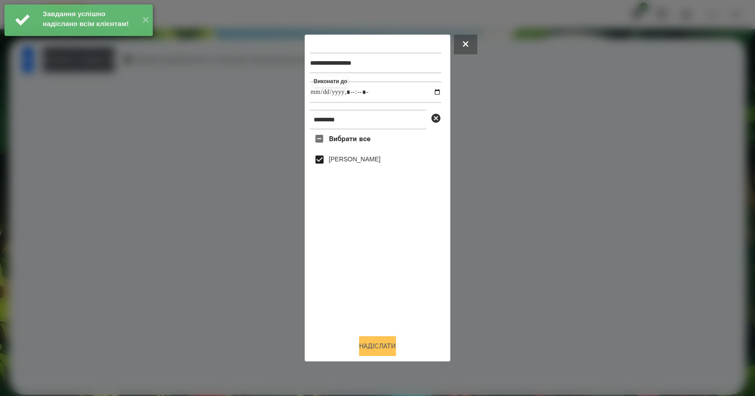
click at [371, 349] on button "Надіслати" at bounding box center [377, 346] width 37 height 20
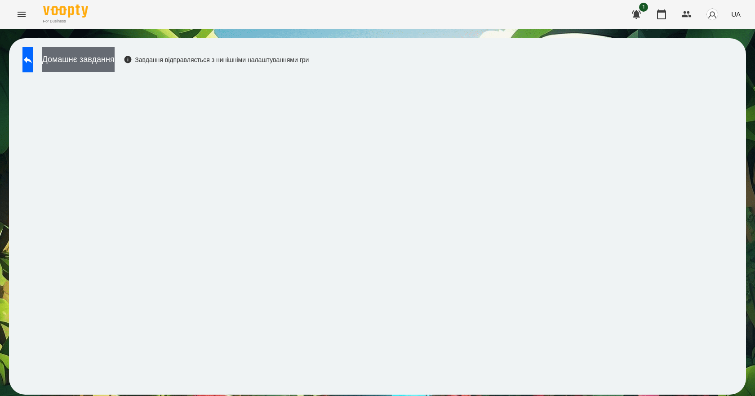
click at [115, 66] on button "Домашнє завдання" at bounding box center [78, 59] width 72 height 25
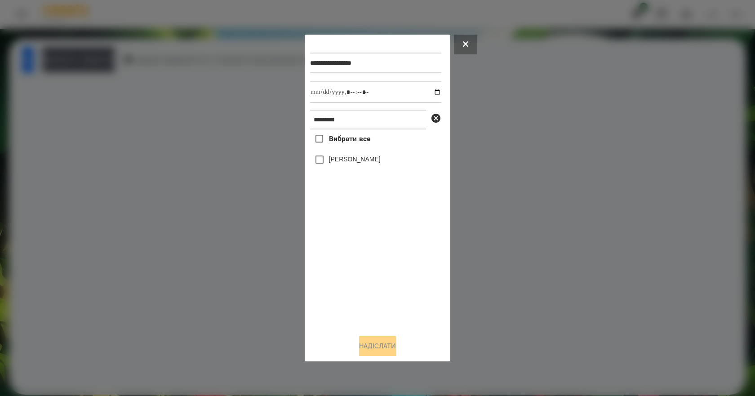
click at [334, 161] on label "[PERSON_NAME]" at bounding box center [355, 159] width 52 height 9
click at [379, 352] on button "Надіслати" at bounding box center [377, 346] width 37 height 20
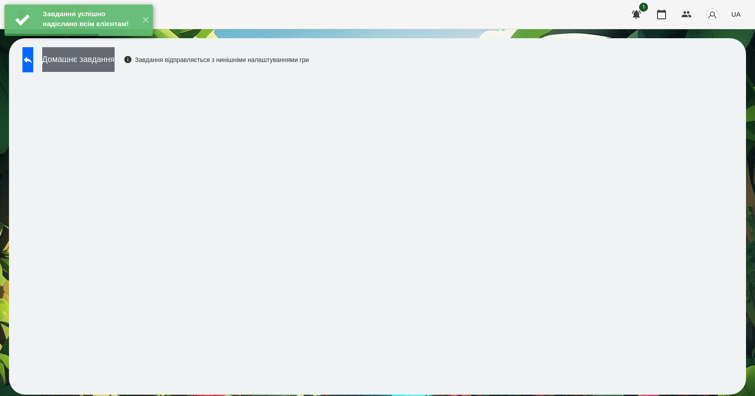
click at [115, 66] on button "Домашнє завдання" at bounding box center [78, 59] width 72 height 25
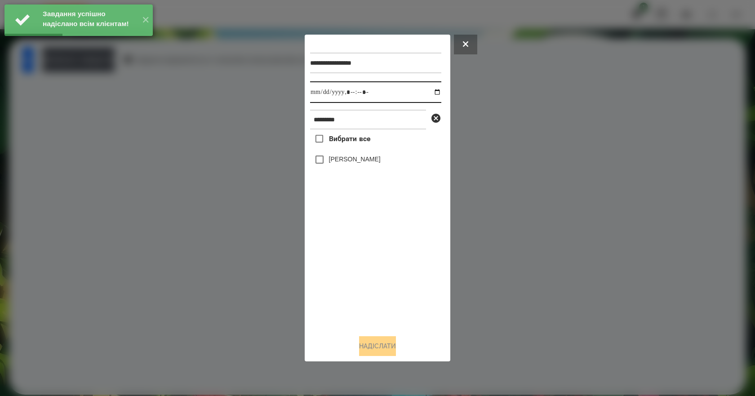
click at [432, 93] on input "datetime-local" at bounding box center [375, 92] width 131 height 22
type input "**********"
click at [332, 279] on div "Вибрати все [PERSON_NAME]" at bounding box center [375, 228] width 131 height 198
click at [375, 168] on div "[PERSON_NAME]" at bounding box center [375, 159] width 131 height 19
click at [375, 163] on label "[PERSON_NAME]" at bounding box center [355, 159] width 52 height 9
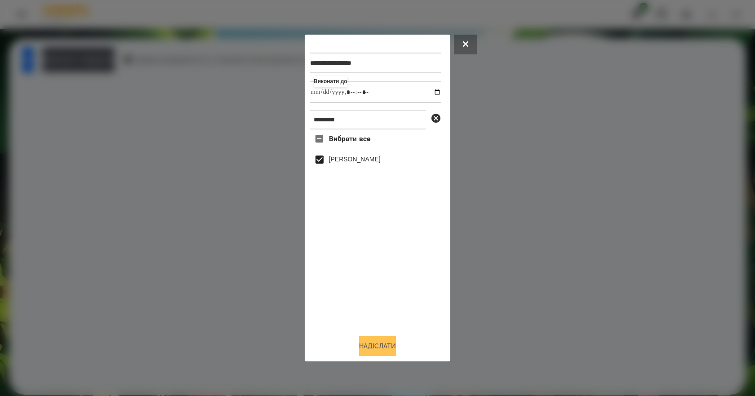
click at [385, 349] on button "Надіслати" at bounding box center [377, 346] width 37 height 20
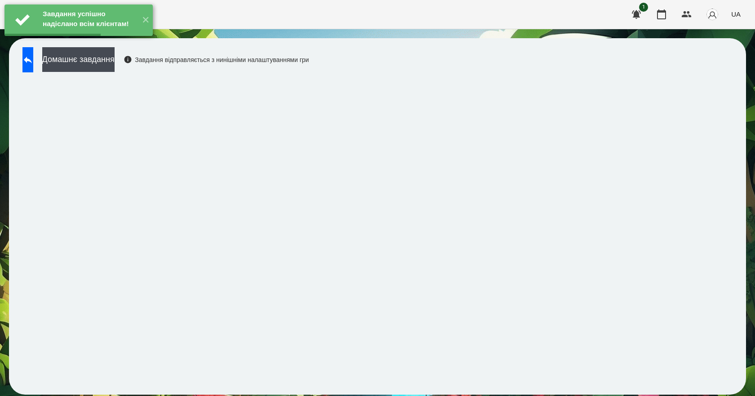
click at [97, 40] on div "Завдання успішно надіслано всім клієнтам! ✕" at bounding box center [78, 20] width 157 height 40
click at [95, 62] on button "Домашнє завдання" at bounding box center [78, 59] width 72 height 25
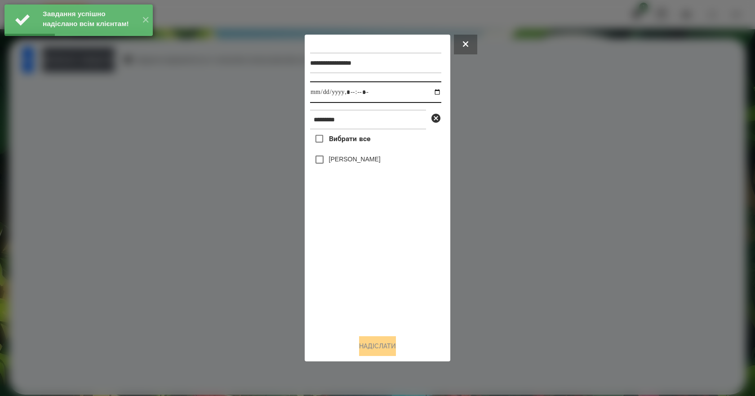
click at [430, 92] on input "datetime-local" at bounding box center [375, 92] width 131 height 22
type input "**********"
drag, startPoint x: 355, startPoint y: 270, endPoint x: 355, endPoint y: 255, distance: 15.3
click at [356, 274] on div "Вибрати все [PERSON_NAME]" at bounding box center [375, 228] width 131 height 198
drag, startPoint x: 358, startPoint y: 161, endPoint x: 359, endPoint y: 166, distance: 5.0
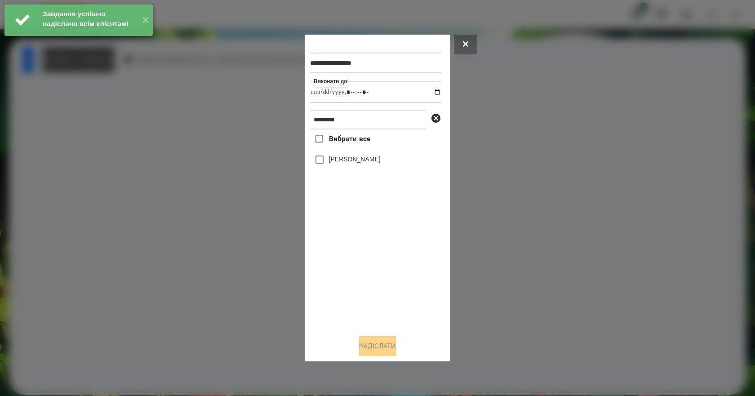
click at [359, 161] on label "[PERSON_NAME]" at bounding box center [355, 159] width 52 height 9
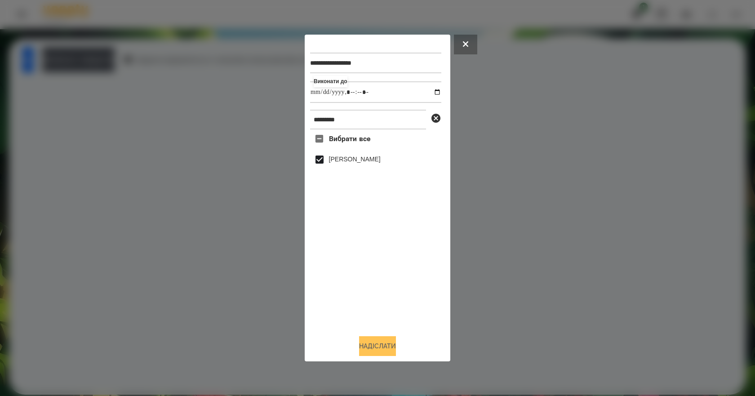
click at [377, 345] on button "Надіслати" at bounding box center [377, 346] width 37 height 20
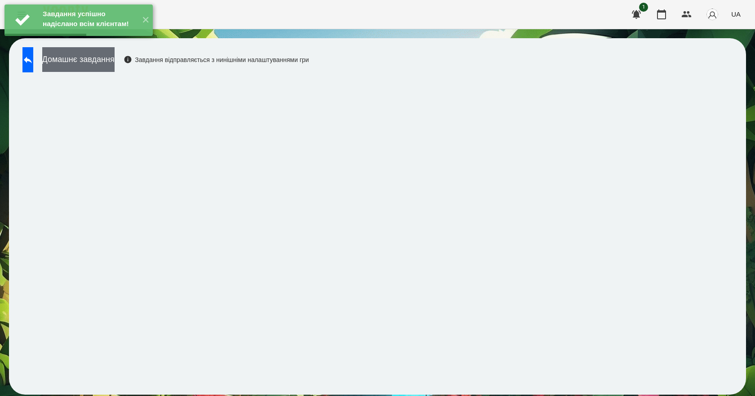
click at [99, 69] on button "Домашнє завдання" at bounding box center [78, 59] width 72 height 25
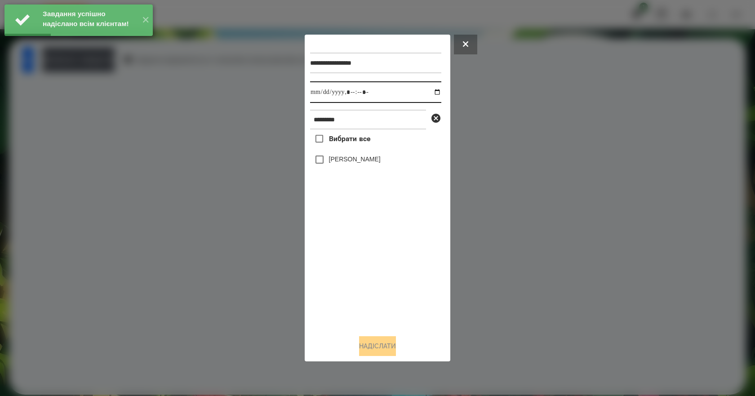
click at [433, 93] on input "datetime-local" at bounding box center [375, 92] width 131 height 22
type input "**********"
click at [356, 280] on div "Вибрати все [PERSON_NAME]" at bounding box center [375, 228] width 131 height 198
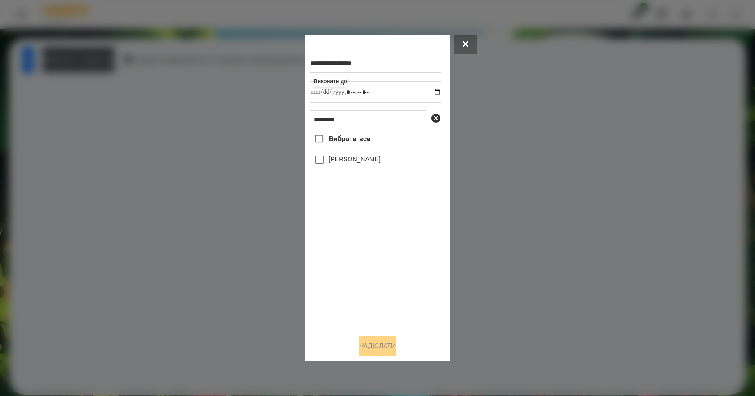
click at [357, 164] on label "[PERSON_NAME]" at bounding box center [355, 159] width 52 height 9
click at [394, 351] on button "Надіслати" at bounding box center [377, 346] width 37 height 20
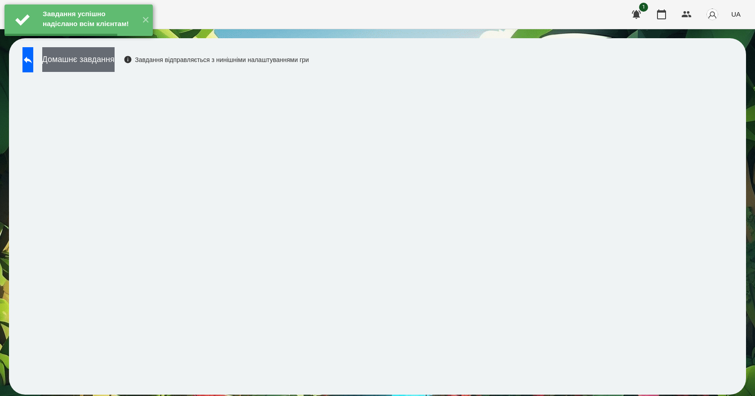
click at [115, 61] on button "Домашнє завдання" at bounding box center [78, 59] width 72 height 25
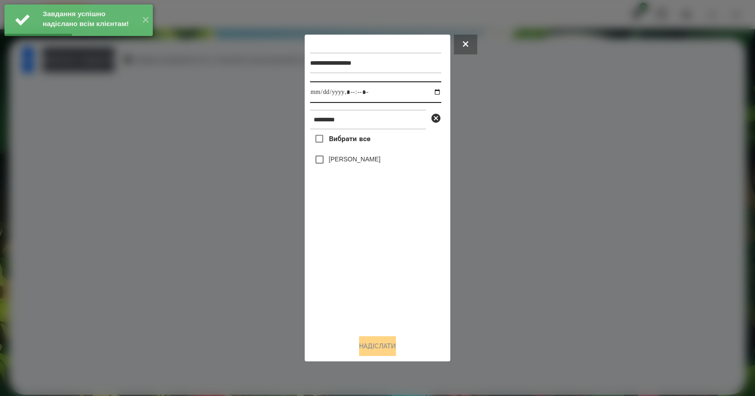
click at [429, 92] on input "datetime-local" at bounding box center [375, 92] width 131 height 22
type input "**********"
click at [385, 258] on div "Вибрати все [PERSON_NAME]" at bounding box center [375, 228] width 131 height 198
click at [359, 164] on label "[PERSON_NAME]" at bounding box center [355, 159] width 52 height 9
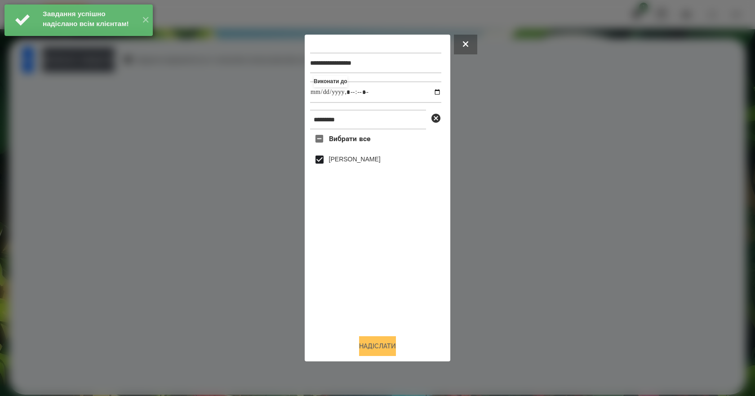
click at [383, 350] on button "Надіслати" at bounding box center [377, 346] width 37 height 20
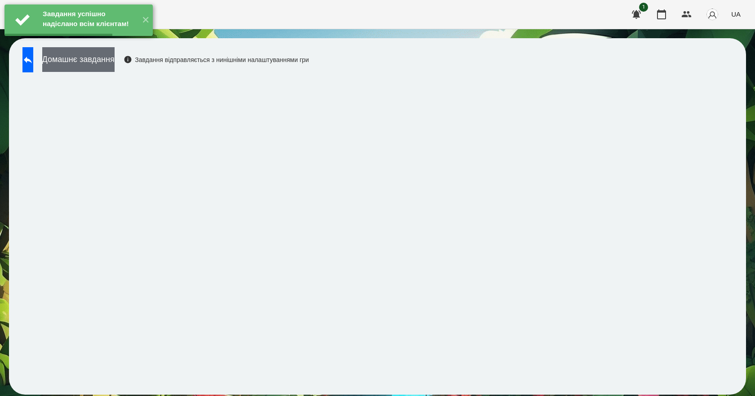
click at [115, 56] on button "Домашнє завдання" at bounding box center [78, 59] width 72 height 25
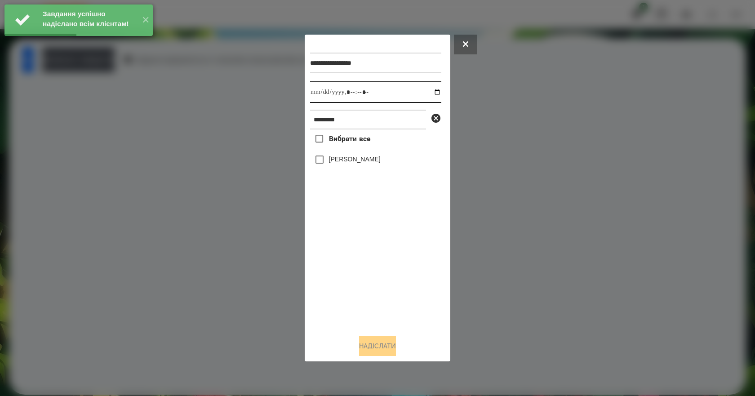
click at [432, 94] on input "datetime-local" at bounding box center [375, 92] width 131 height 22
type input "**********"
drag, startPoint x: 378, startPoint y: 272, endPoint x: 380, endPoint y: 251, distance: 21.2
click at [380, 269] on div "Вибрати все [PERSON_NAME]" at bounding box center [375, 228] width 131 height 198
click at [345, 157] on label "[PERSON_NAME]" at bounding box center [355, 159] width 52 height 9
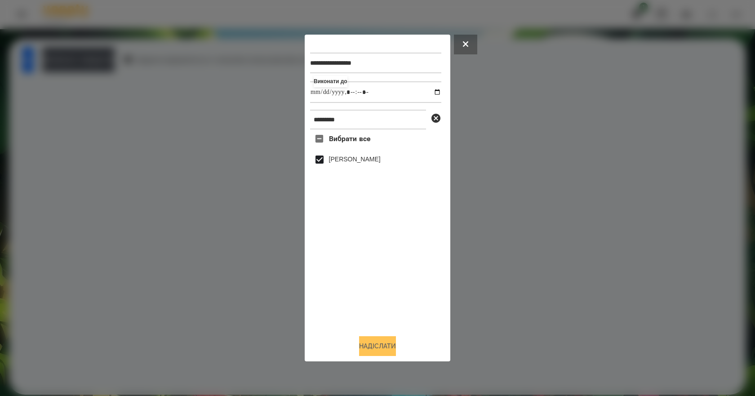
click at [377, 349] on button "Надіслати" at bounding box center [377, 346] width 37 height 20
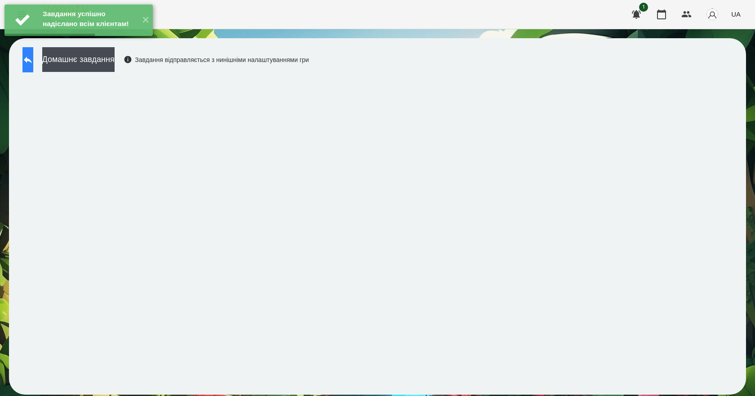
click at [31, 61] on icon at bounding box center [27, 59] width 11 height 11
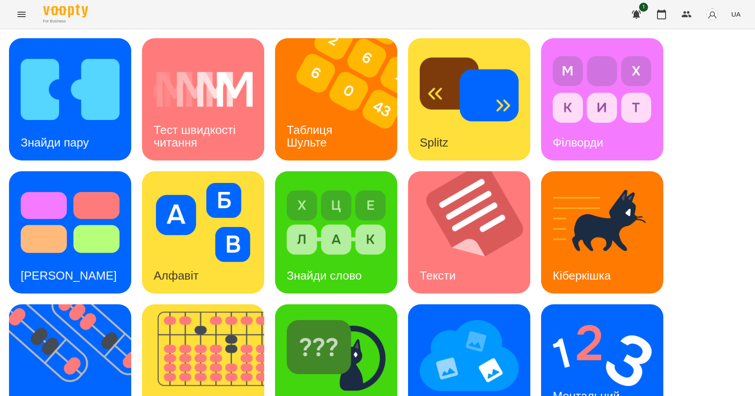
click at [19, 19] on icon "Menu" at bounding box center [21, 14] width 11 height 11
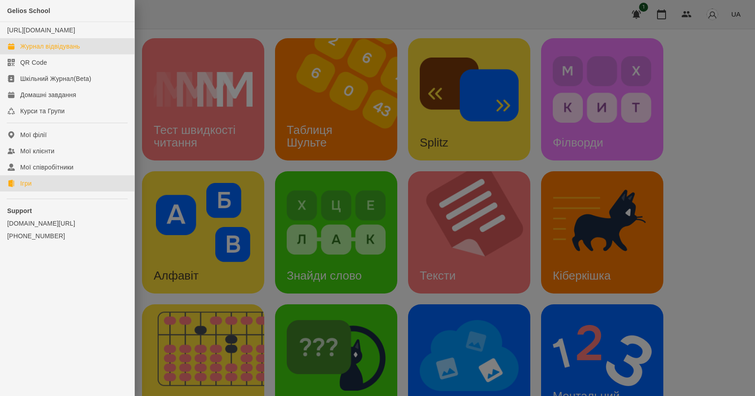
click at [55, 51] on div "Журнал відвідувань" at bounding box center [50, 46] width 60 height 9
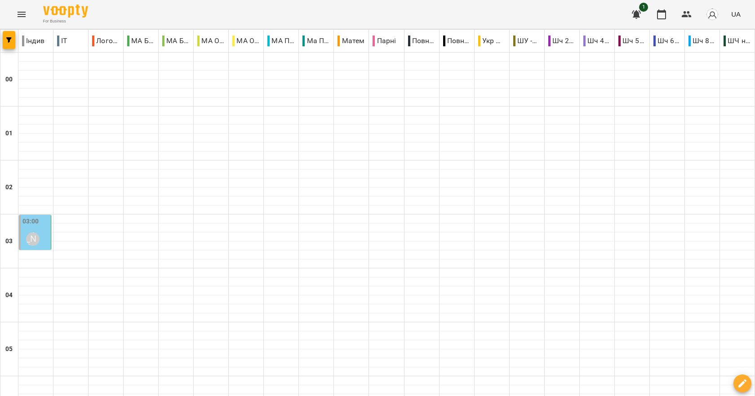
scroll to position [225, 0]
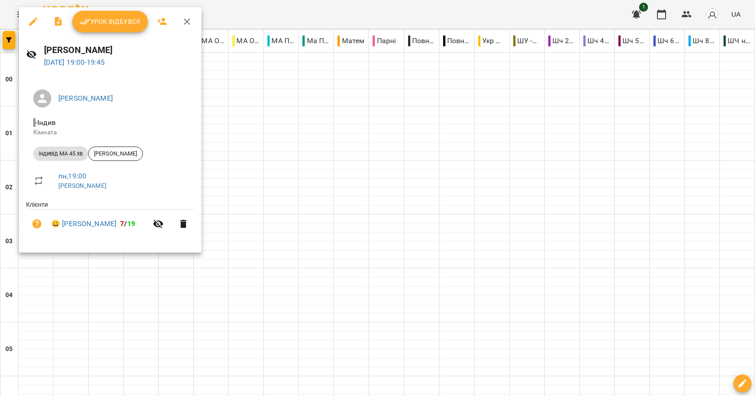
click at [109, 32] on button "Урок відбувся" at bounding box center [109, 22] width 75 height 22
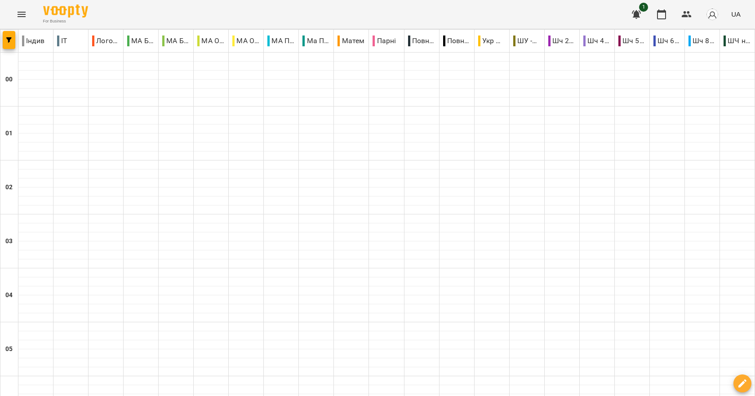
scroll to position [1010, 0]
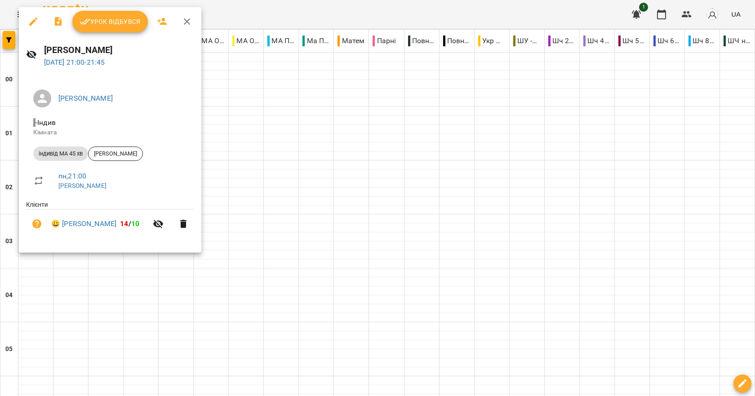
click at [265, 284] on div at bounding box center [377, 198] width 755 height 396
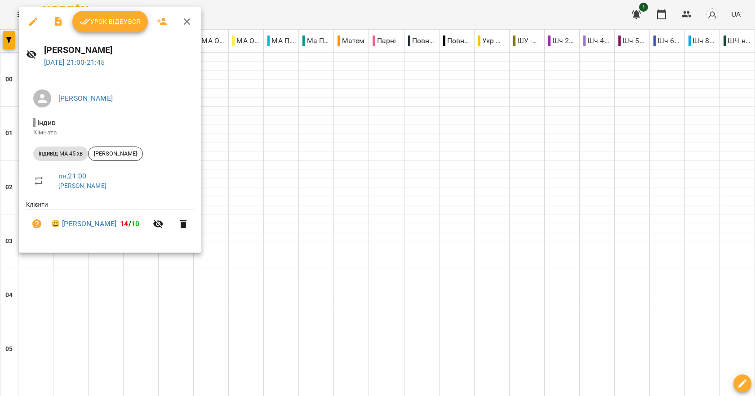
click at [193, 24] on button "button" at bounding box center [187, 22] width 22 height 22
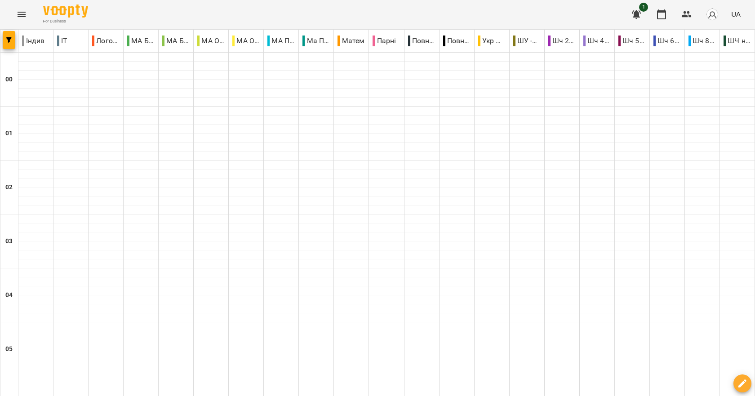
click at [22, 17] on icon "Menu" at bounding box center [21, 14] width 11 height 11
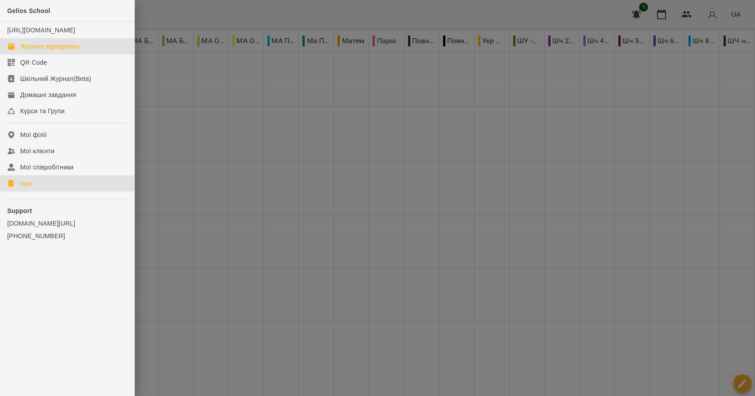
click at [22, 188] on div "Ігри" at bounding box center [25, 183] width 11 height 9
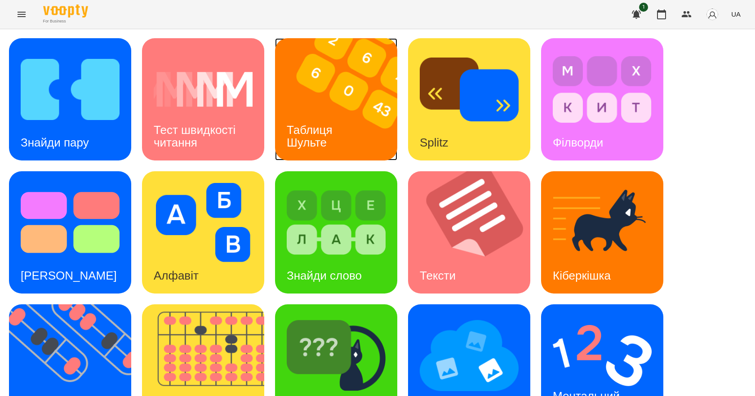
click at [324, 126] on h3 "Таблиця Шульте" at bounding box center [311, 136] width 49 height 26
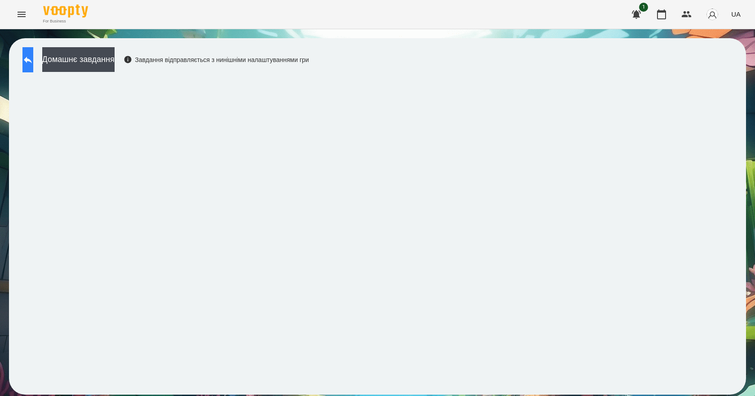
click at [33, 56] on button at bounding box center [27, 59] width 11 height 25
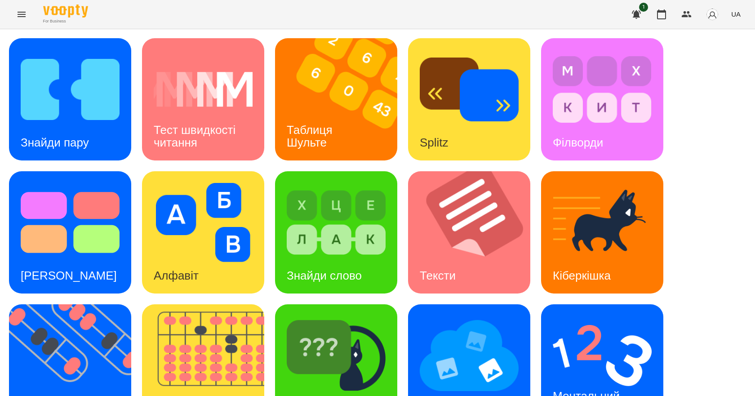
scroll to position [172, 0]
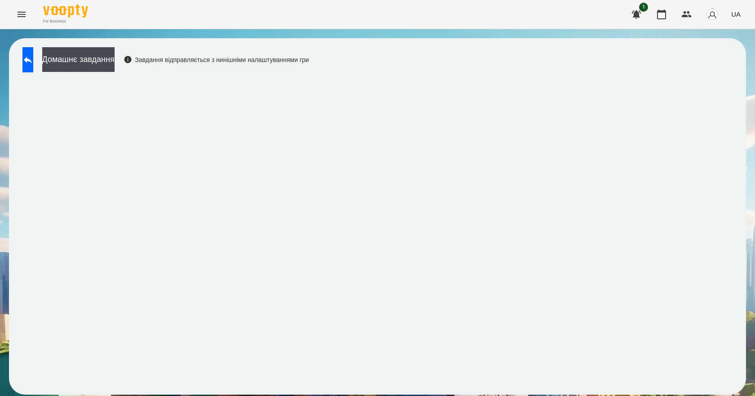
click at [754, 111] on div "Домашнє завдання Завдання відправляється з нинішніми налаштуваннями гри" at bounding box center [377, 216] width 755 height 374
click at [32, 60] on icon at bounding box center [28, 60] width 8 height 7
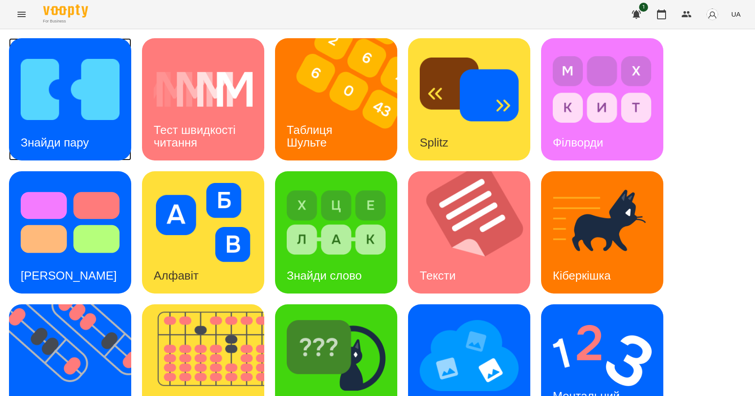
click at [63, 76] on img at bounding box center [70, 89] width 99 height 79
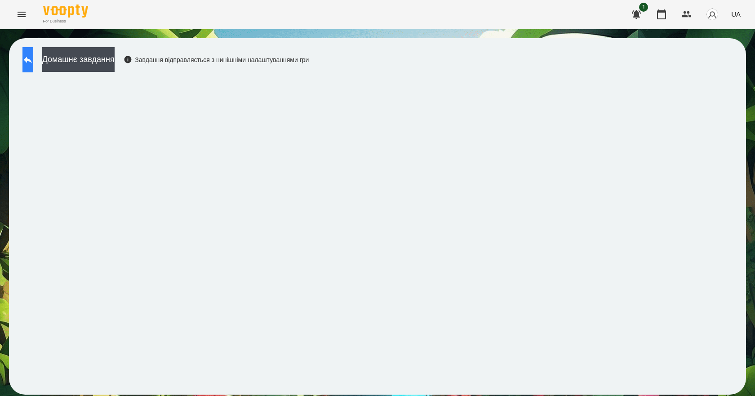
click at [33, 57] on icon at bounding box center [27, 59] width 11 height 11
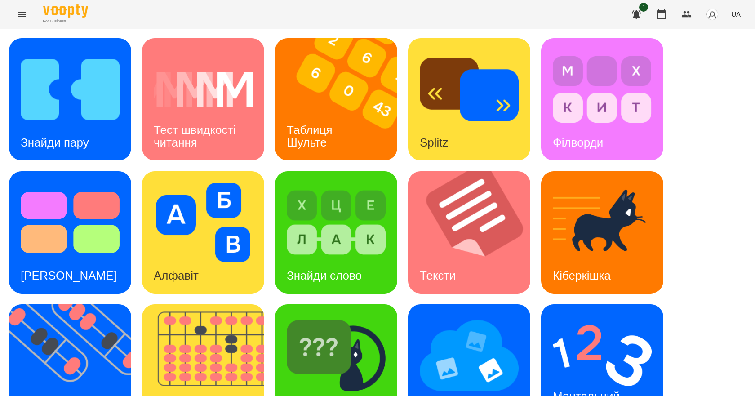
scroll to position [172, 0]
click at [579, 389] on h3 "Ментальний рахунок" at bounding box center [588, 402] width 70 height 26
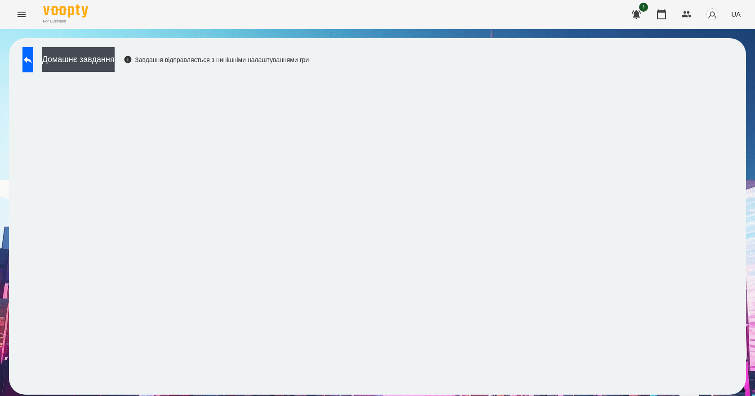
click at [18, 17] on icon "Menu" at bounding box center [22, 14] width 8 height 5
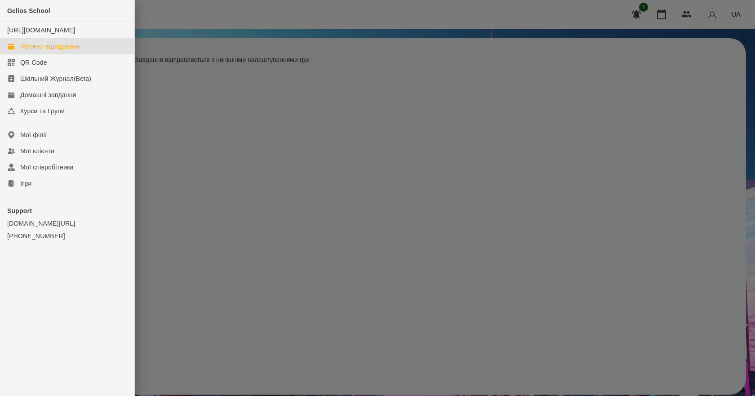
click at [39, 51] on div "Журнал відвідувань" at bounding box center [50, 46] width 60 height 9
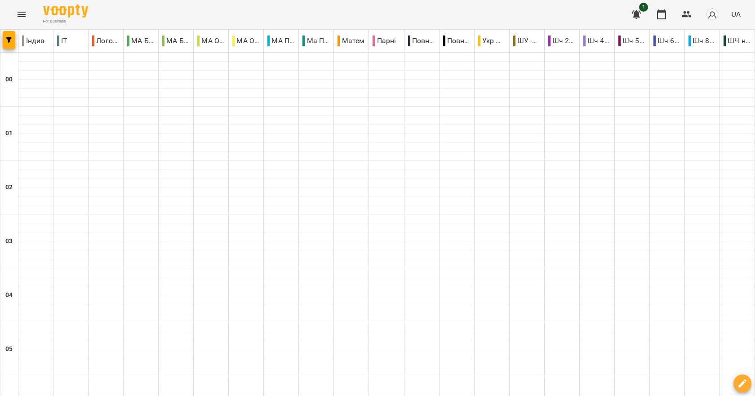
scroll to position [1010, 0]
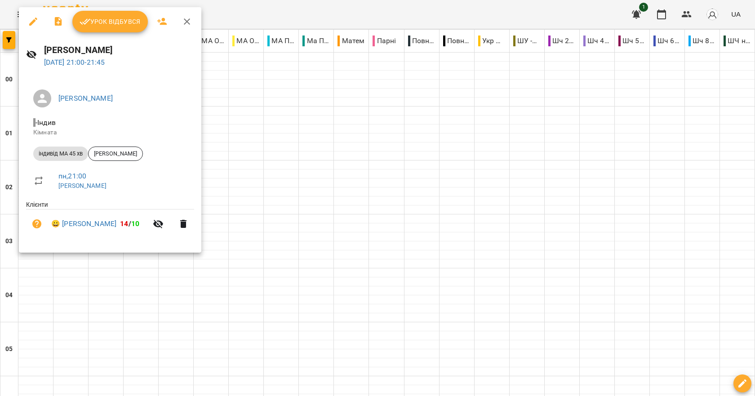
click at [188, 26] on icon "button" at bounding box center [186, 21] width 11 height 11
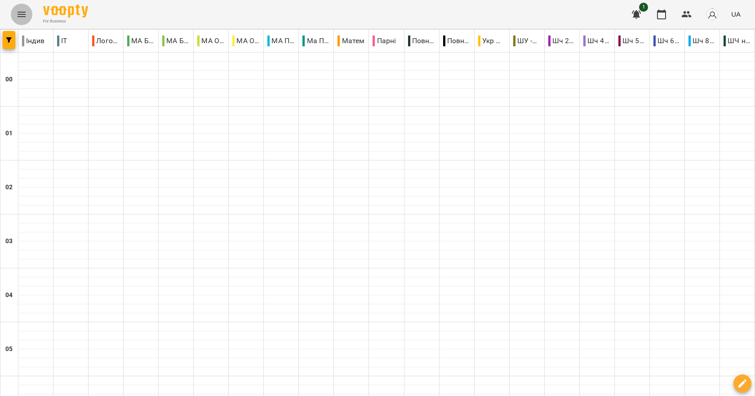
click at [28, 18] on button "Menu" at bounding box center [22, 15] width 22 height 22
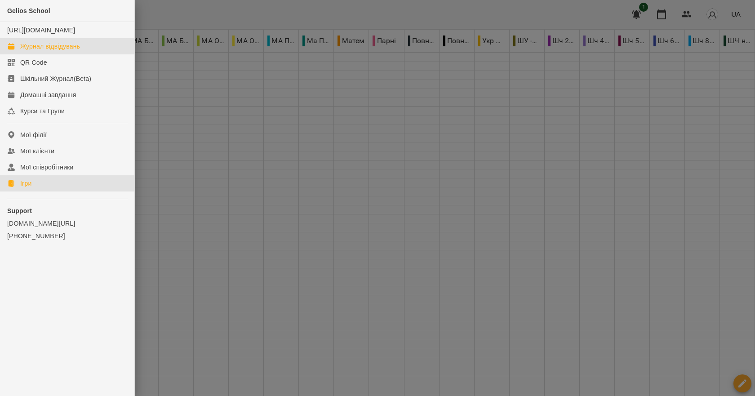
click at [49, 189] on link "Ігри" at bounding box center [67, 183] width 134 height 16
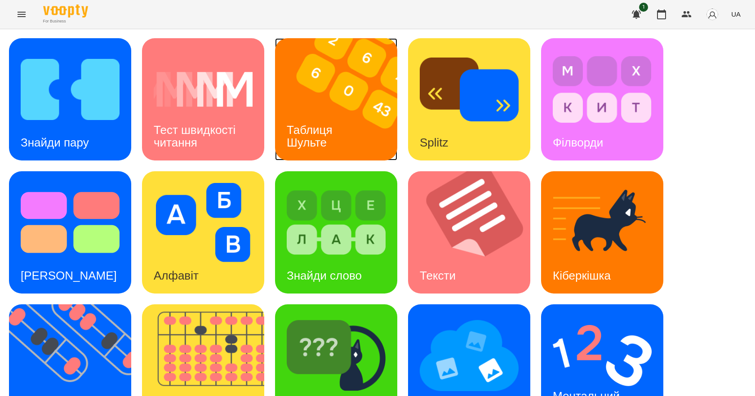
click at [291, 130] on h3 "Таблиця Шульте" at bounding box center [311, 136] width 49 height 26
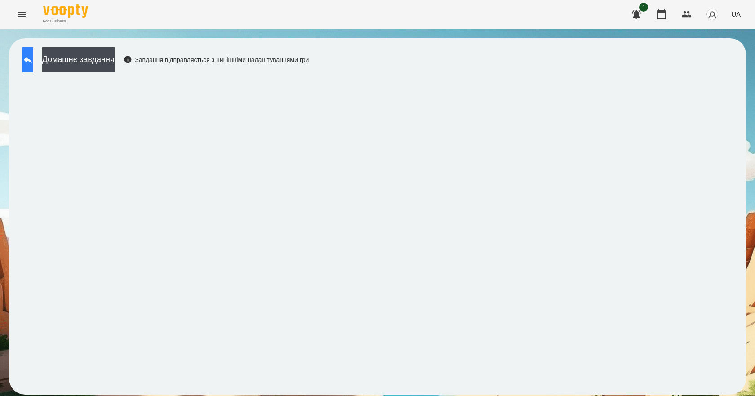
click at [32, 54] on button at bounding box center [27, 59] width 11 height 25
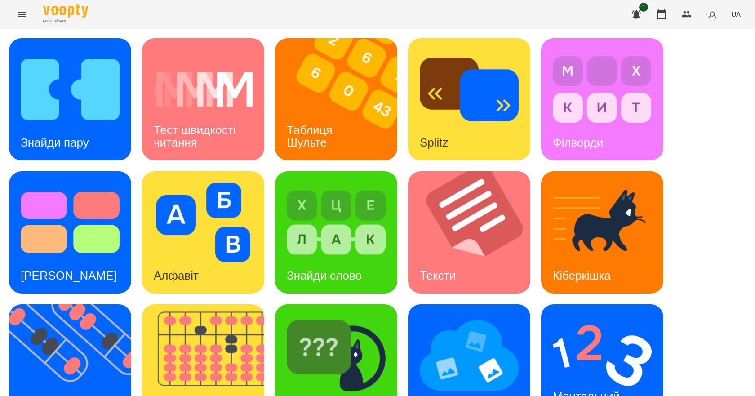
scroll to position [172, 0]
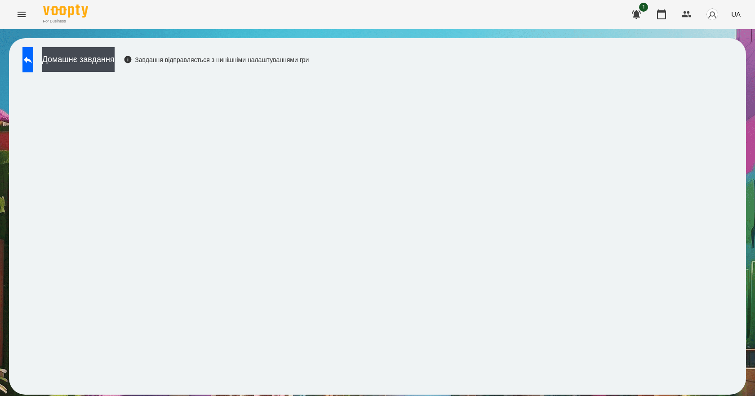
click at [737, 13] on span "UA" at bounding box center [735, 13] width 9 height 9
click at [717, 36] on div "English" at bounding box center [719, 35] width 46 height 16
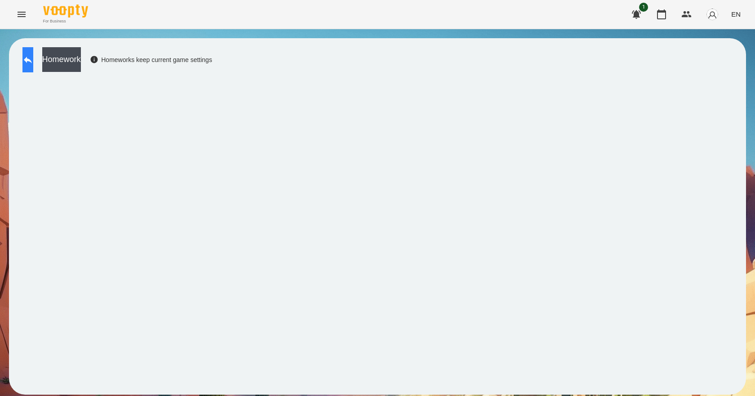
click at [33, 65] on icon at bounding box center [27, 59] width 11 height 11
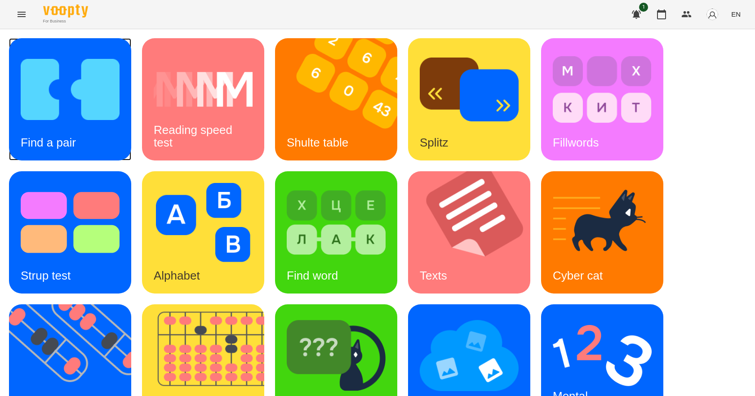
click at [71, 95] on img at bounding box center [70, 89] width 99 height 79
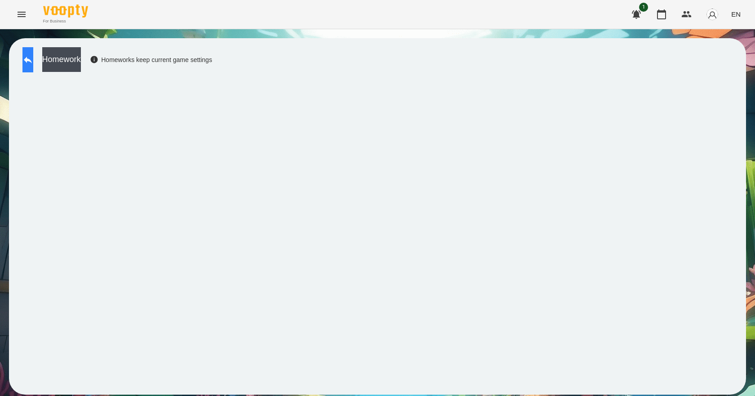
click at [33, 56] on icon at bounding box center [27, 59] width 11 height 11
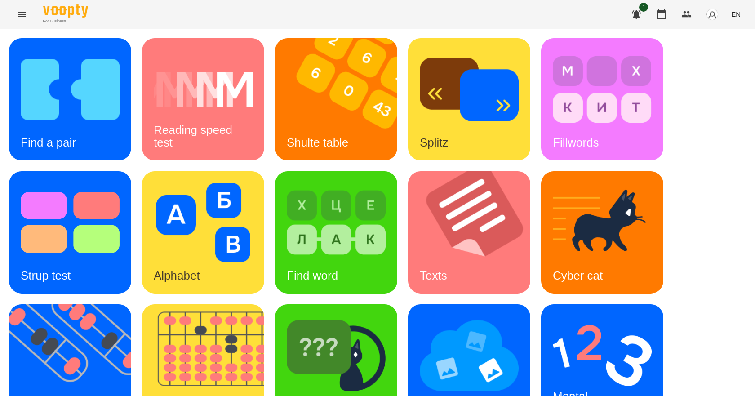
click at [566, 11] on div "For Business 1 EN" at bounding box center [377, 14] width 755 height 29
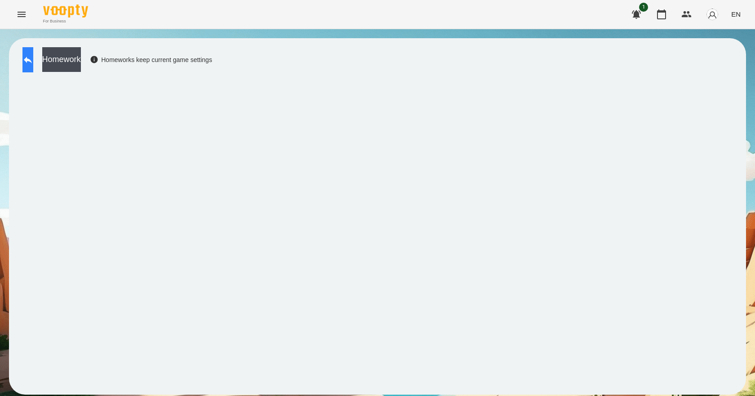
click at [33, 62] on icon at bounding box center [27, 59] width 11 height 11
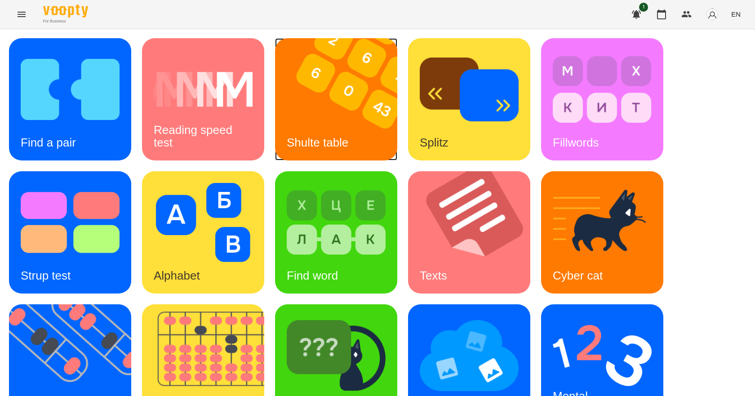
click at [335, 133] on div "Shulte table" at bounding box center [317, 142] width 85 height 35
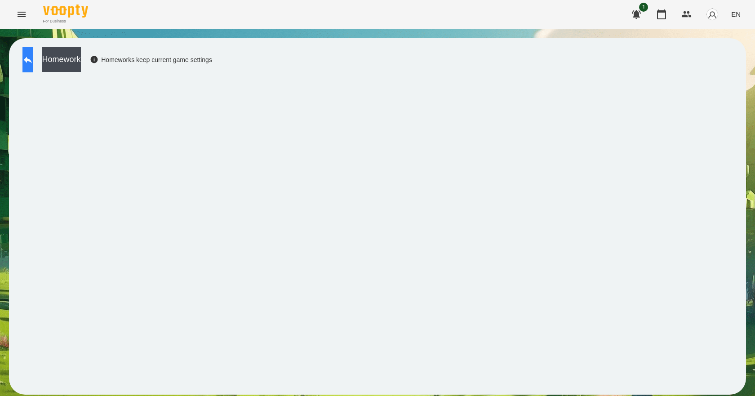
click at [30, 52] on button at bounding box center [27, 59] width 11 height 25
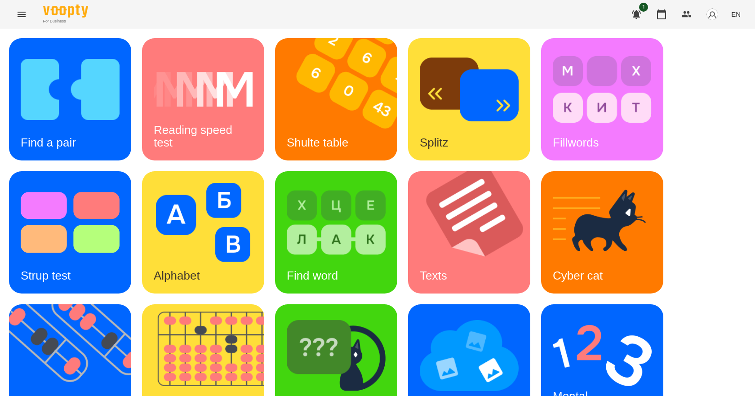
scroll to position [172, 0]
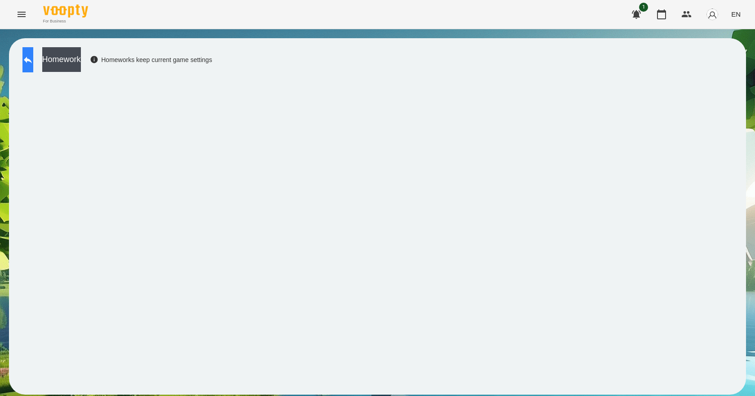
click at [33, 60] on button at bounding box center [27, 59] width 11 height 25
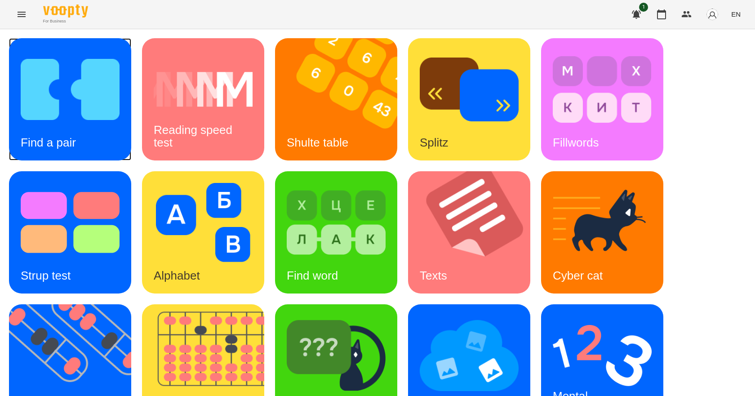
click at [100, 107] on img at bounding box center [70, 89] width 99 height 79
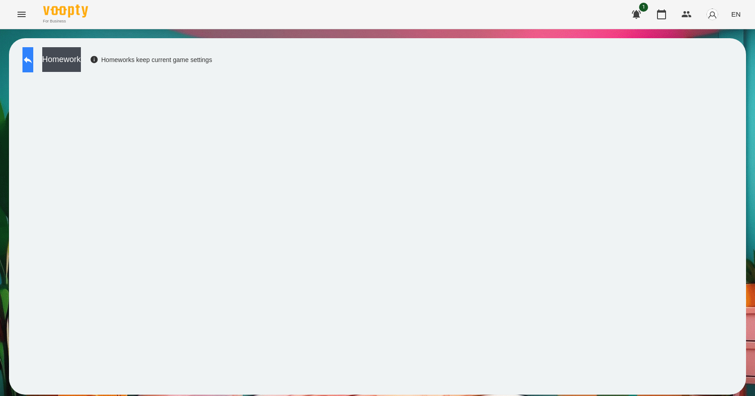
click at [32, 61] on icon at bounding box center [27, 59] width 11 height 11
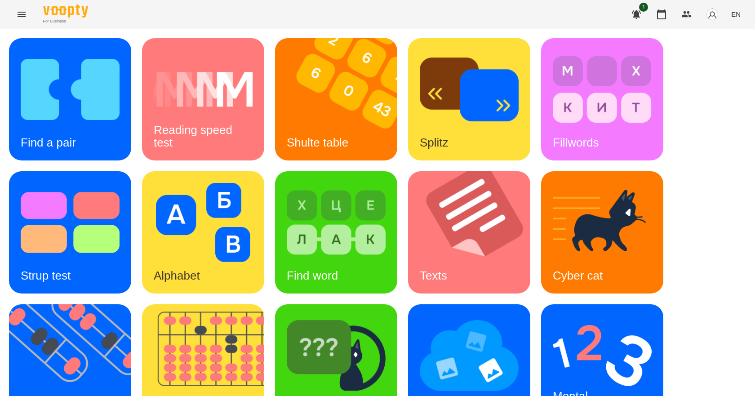
scroll to position [172, 0]
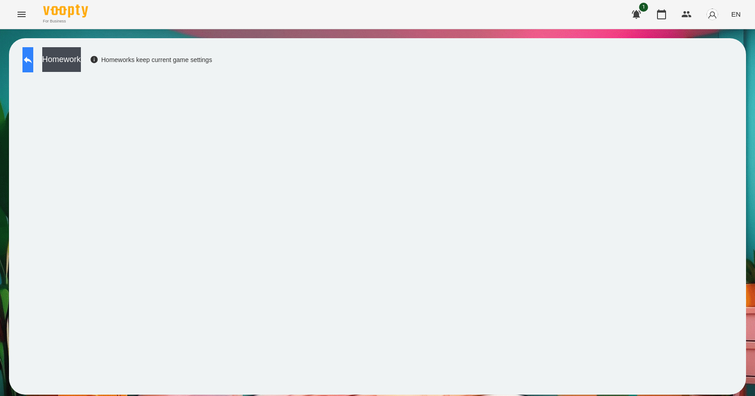
click at [33, 67] on button at bounding box center [27, 59] width 11 height 25
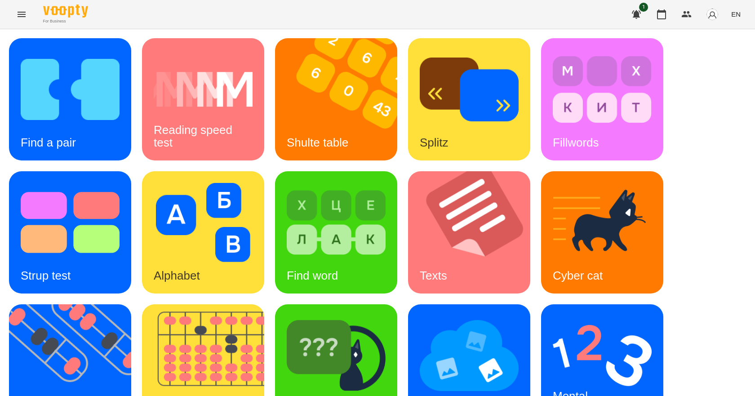
scroll to position [172, 0]
click at [574, 378] on div "Mental counting" at bounding box center [574, 402] width 67 height 48
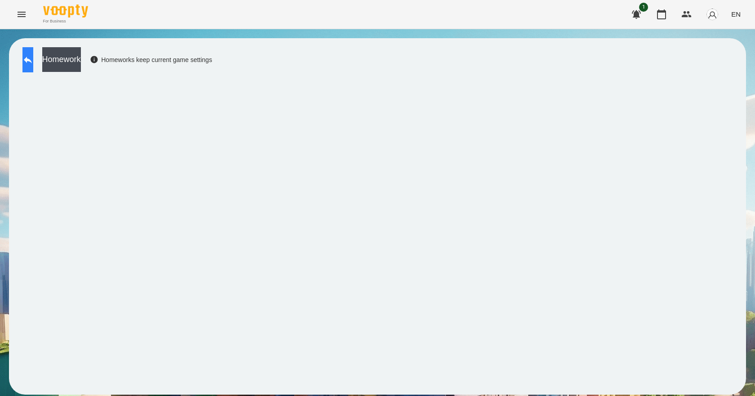
click at [33, 56] on icon at bounding box center [27, 59] width 11 height 11
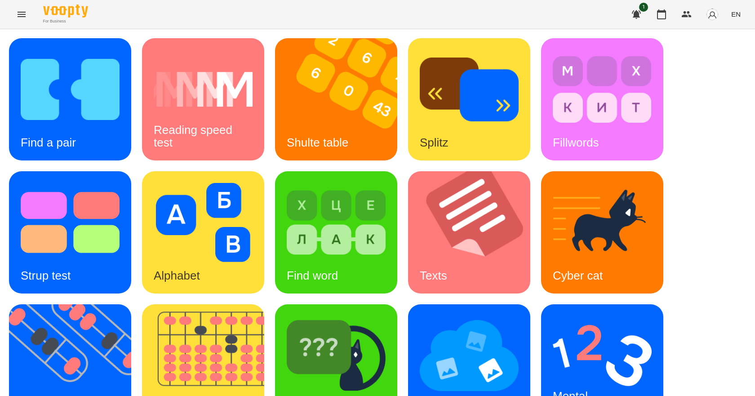
scroll to position [172, 0]
click at [350, 316] on img at bounding box center [336, 355] width 99 height 79
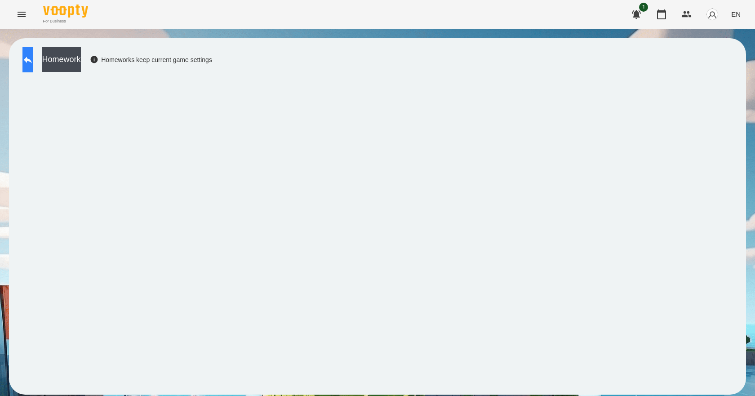
click at [33, 60] on button at bounding box center [27, 59] width 11 height 25
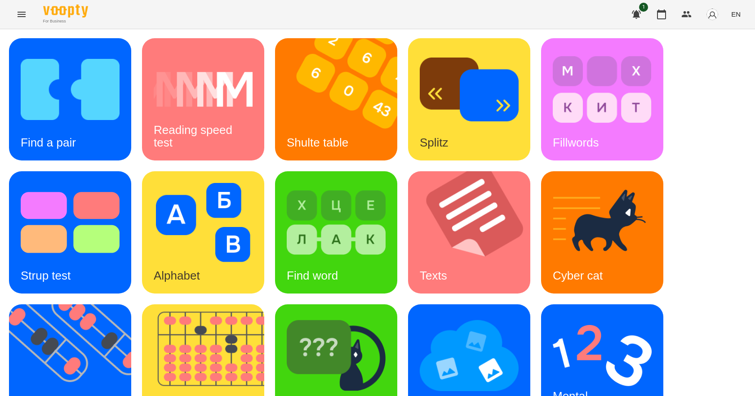
scroll to position [172, 0]
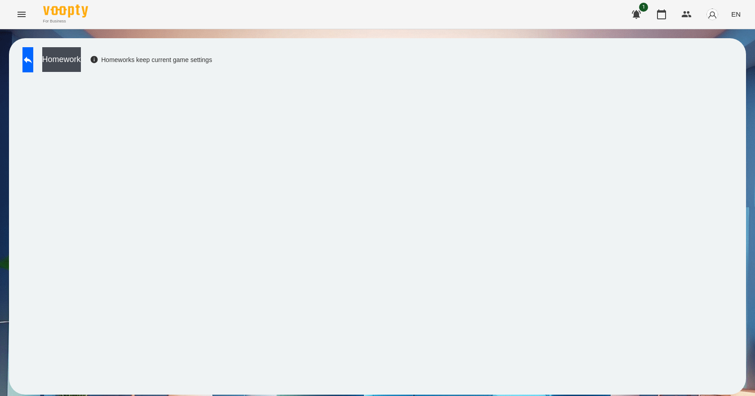
click at [738, 11] on span "EN" at bounding box center [735, 13] width 9 height 9
click at [729, 50] on div "Українська" at bounding box center [719, 51] width 46 height 16
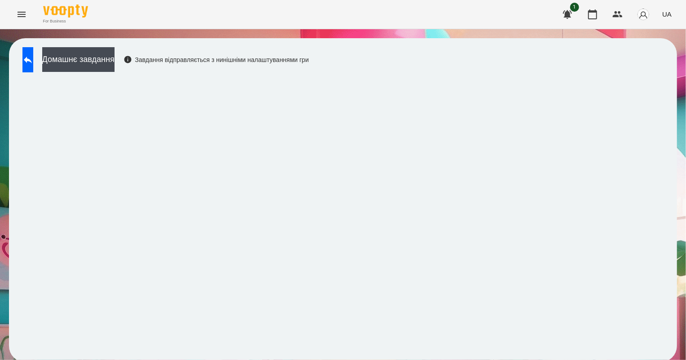
scroll to position [2, 0]
click at [31, 55] on button at bounding box center [27, 59] width 11 height 25
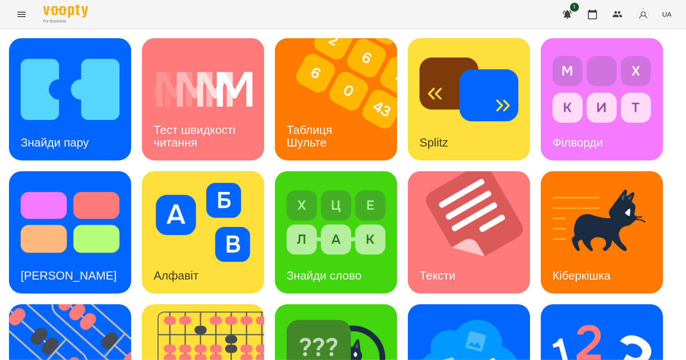
scroll to position [124, 0]
click at [314, 316] on img at bounding box center [336, 355] width 99 height 79
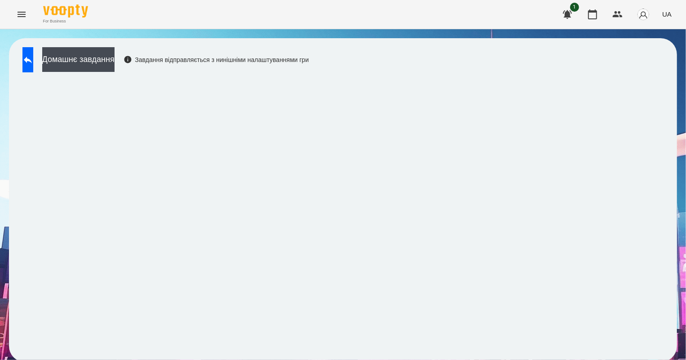
click at [8, 13] on div "For Business 1 UA" at bounding box center [343, 14] width 686 height 29
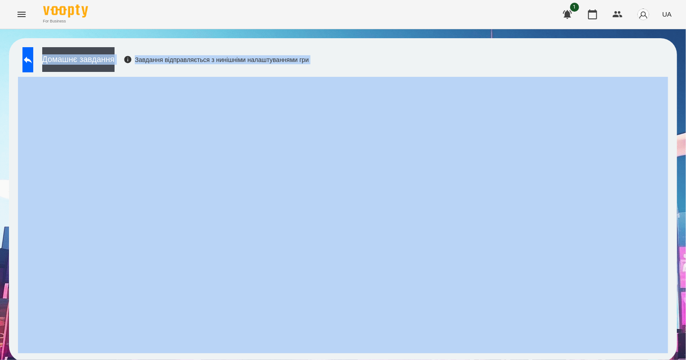
drag, startPoint x: 408, startPoint y: 49, endPoint x: 685, endPoint y: 254, distance: 344.4
click at [492, 2] on div "For Business 1 UA Домашнє завдання Завдання відправляється з нинішніми налаштув…" at bounding box center [343, 185] width 686 height 371
click at [33, 64] on button at bounding box center [27, 59] width 11 height 25
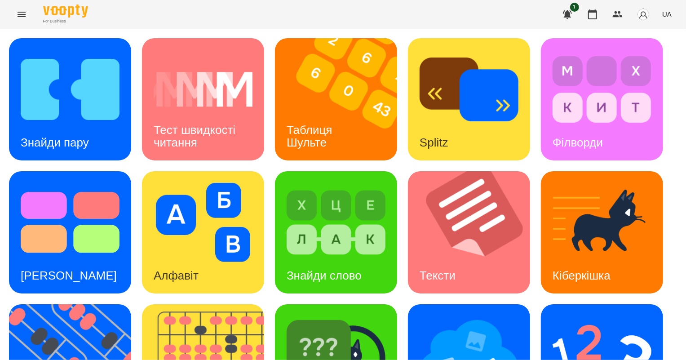
click at [132, 162] on div "Знайди пару Тест швидкості читання Таблиця [PERSON_NAME] Splitz Філворди Тест С…" at bounding box center [343, 298] width 668 height 521
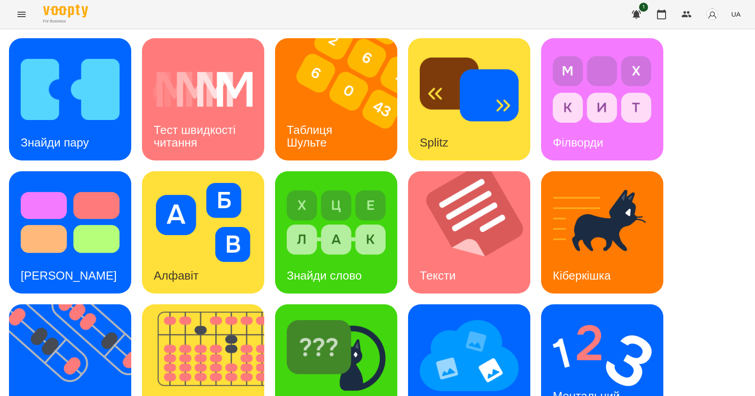
scroll to position [172, 0]
drag, startPoint x: 647, startPoint y: 0, endPoint x: 497, endPoint y: 274, distance: 312.2
click at [497, 274] on div "Знайди пару Тест швидкості читання Таблиця [PERSON_NAME] Splitz Філворди Тест С…" at bounding box center [377, 298] width 737 height 521
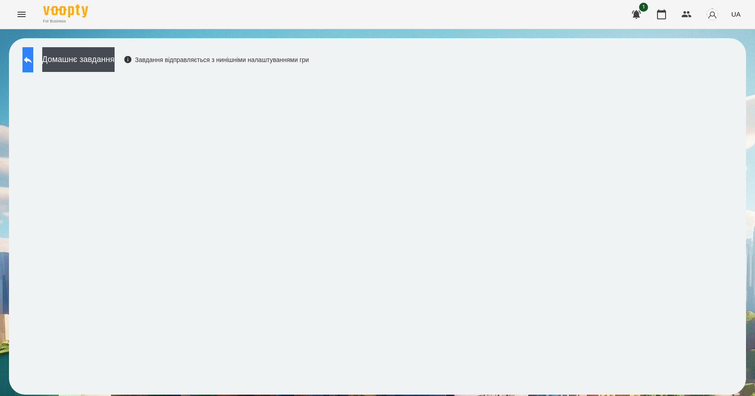
click at [28, 66] on button at bounding box center [27, 59] width 11 height 25
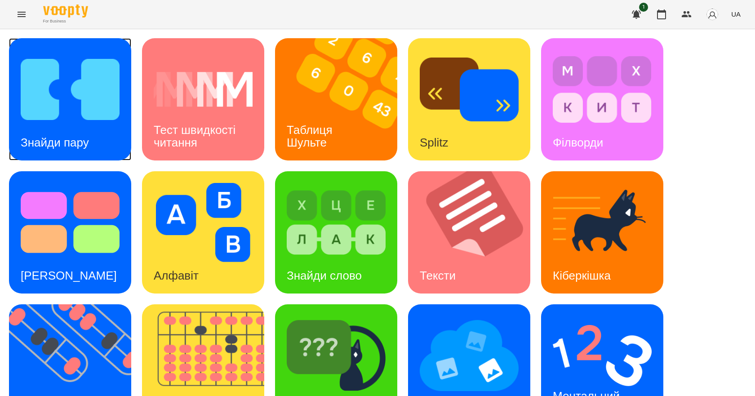
click at [81, 114] on img at bounding box center [70, 89] width 99 height 79
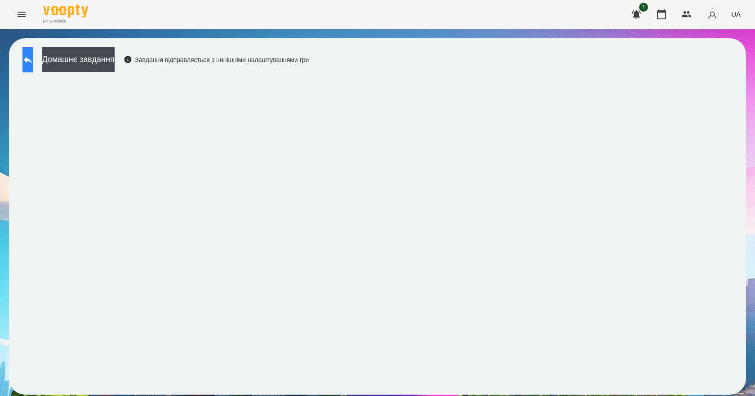
click at [33, 55] on icon at bounding box center [27, 59] width 11 height 11
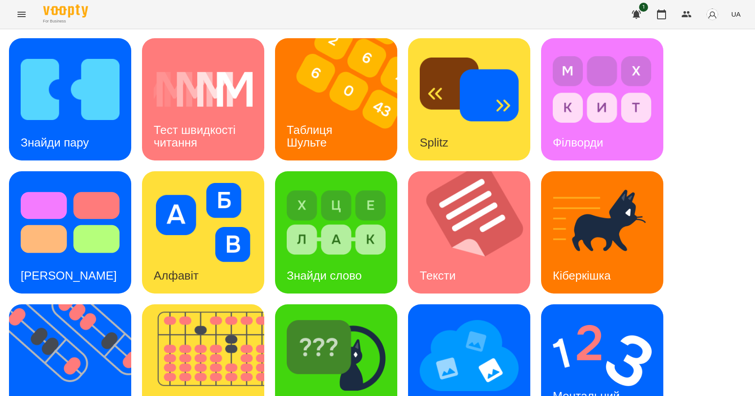
scroll to position [172, 0]
click at [632, 316] on img at bounding box center [602, 355] width 99 height 79
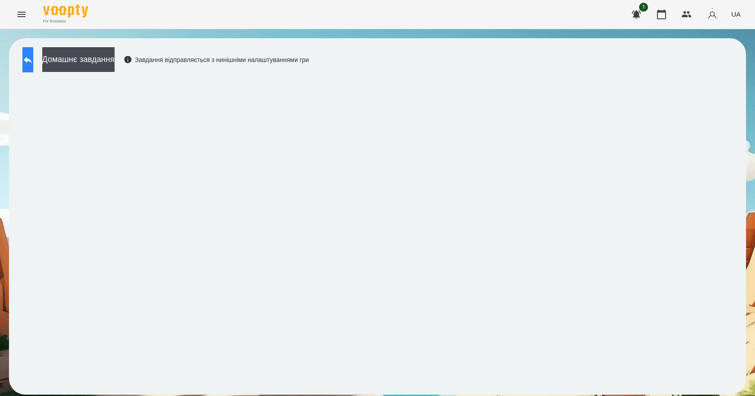
click at [33, 65] on button at bounding box center [27, 59] width 11 height 25
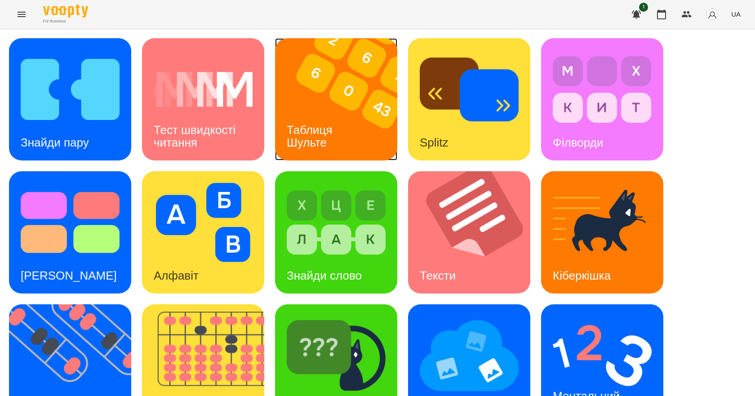
click at [320, 110] on img at bounding box center [341, 99] width 133 height 122
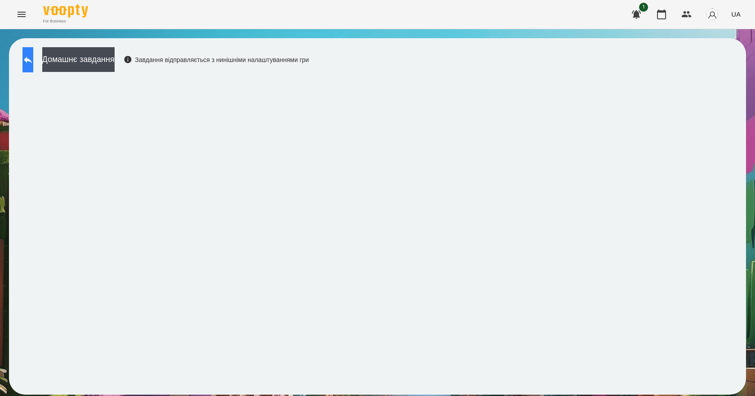
click at [32, 54] on icon at bounding box center [27, 59] width 11 height 11
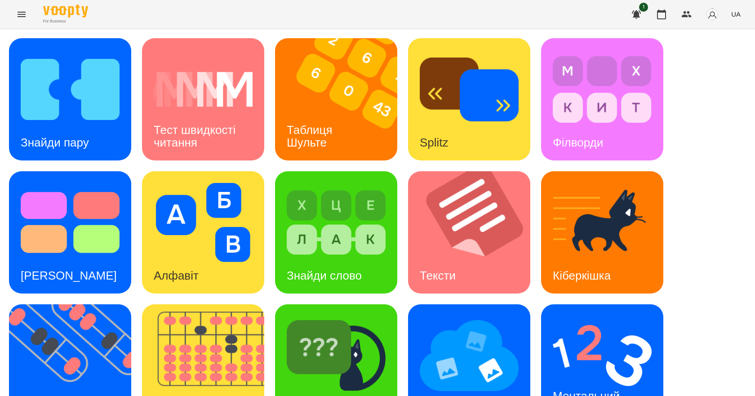
scroll to position [172, 0]
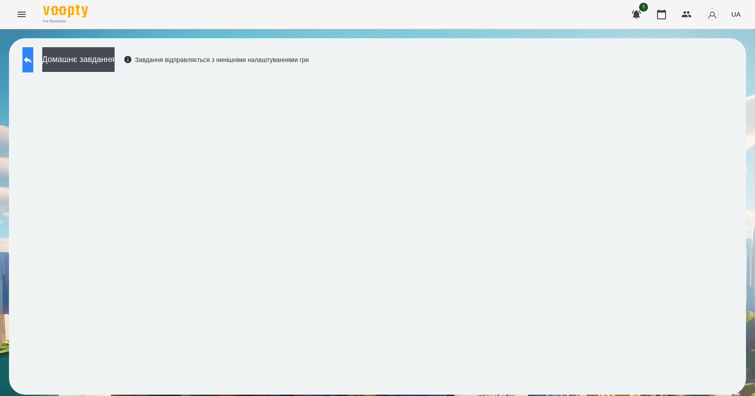
click at [31, 62] on icon at bounding box center [27, 59] width 11 height 11
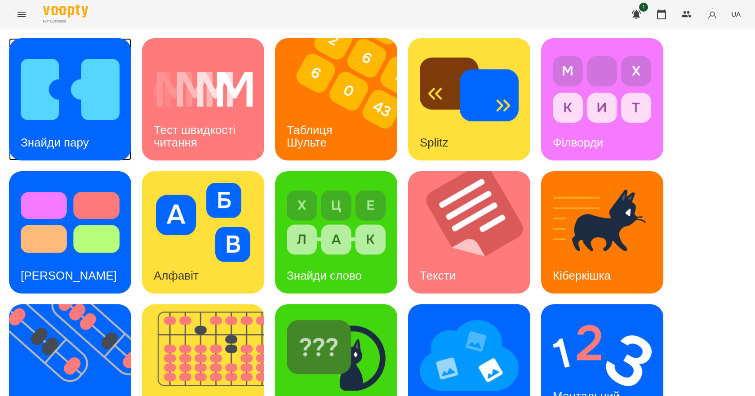
click at [64, 96] on img at bounding box center [70, 89] width 99 height 79
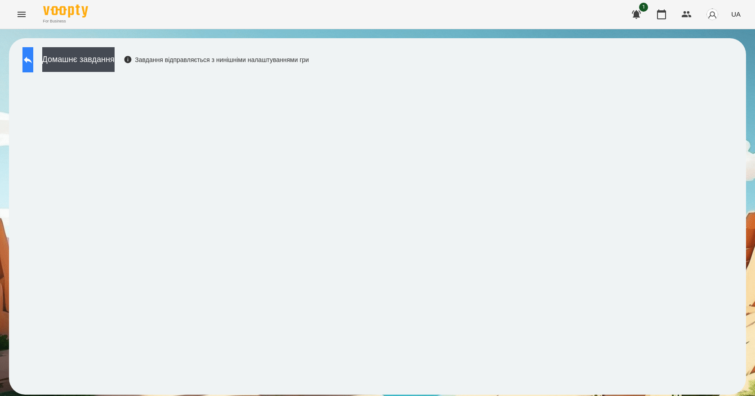
click at [33, 57] on icon at bounding box center [27, 59] width 11 height 11
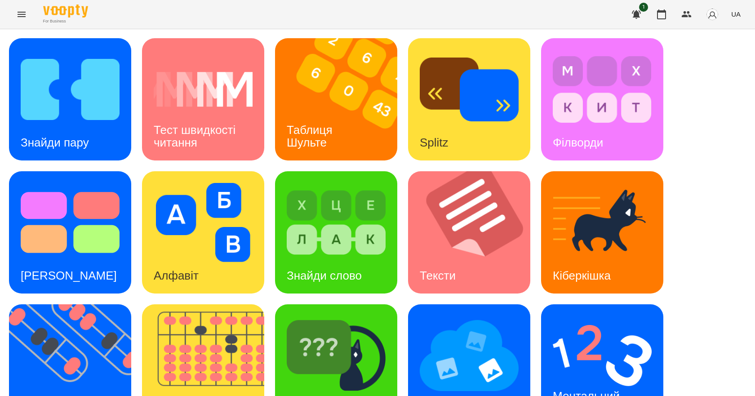
scroll to position [135, 0]
click at [583, 316] on img at bounding box center [602, 355] width 99 height 79
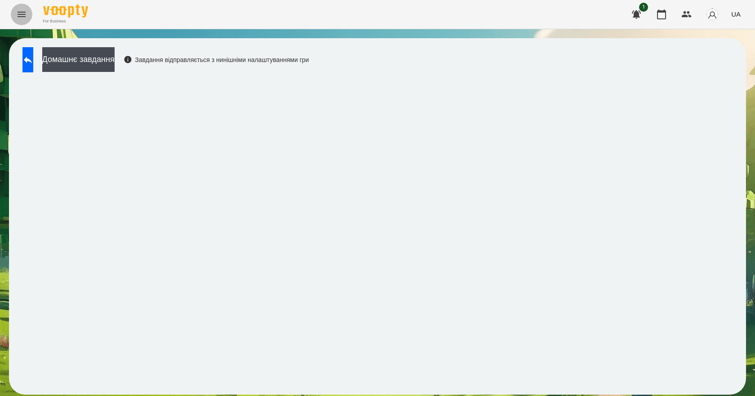
click at [19, 13] on icon "Menu" at bounding box center [22, 14] width 8 height 5
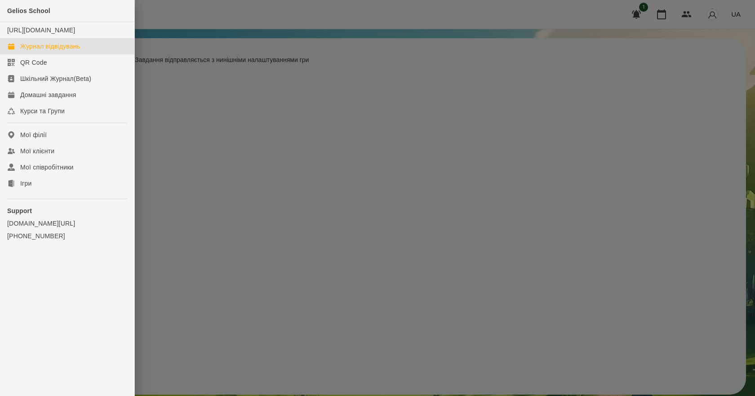
click at [43, 51] on div "Журнал відвідувань" at bounding box center [50, 46] width 60 height 9
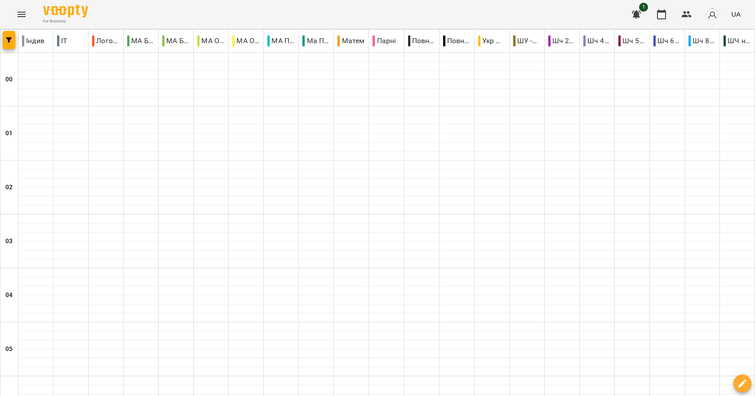
scroll to position [1010, 0]
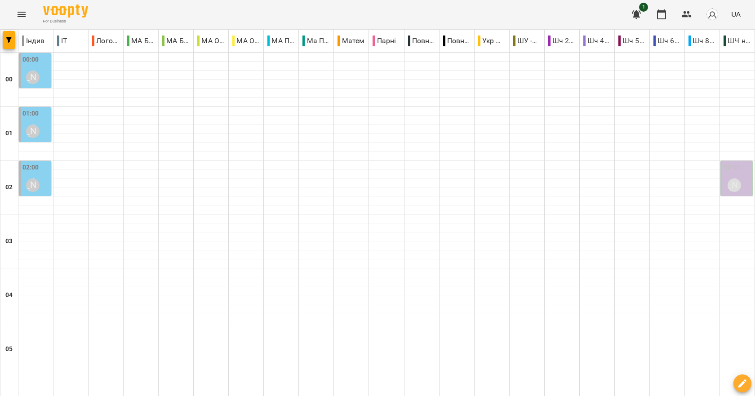
click at [29, 168] on label "02:00" at bounding box center [30, 168] width 17 height 10
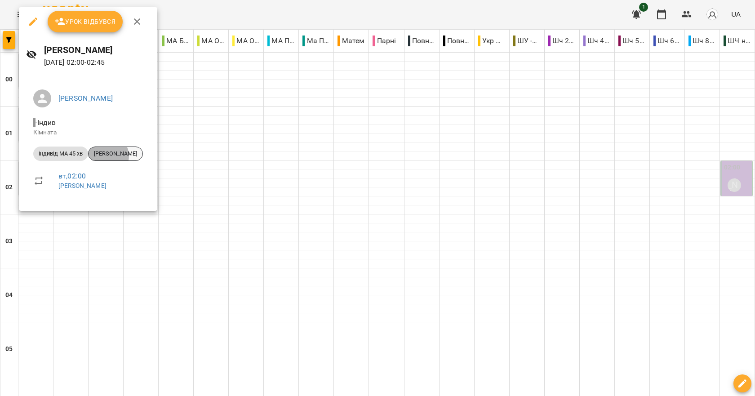
click at [109, 156] on span "[PERSON_NAME]" at bounding box center [115, 154] width 54 height 8
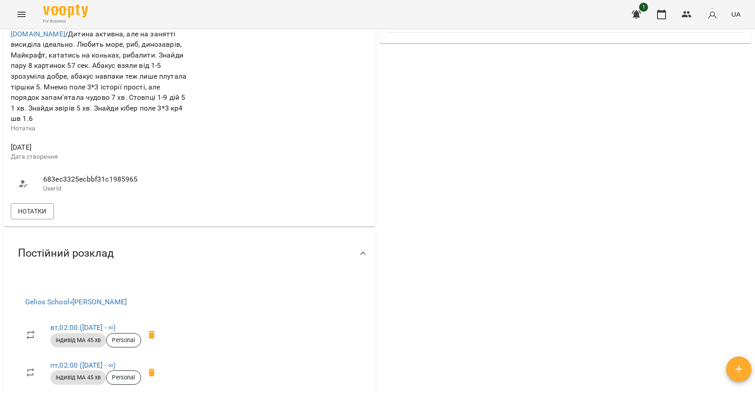
scroll to position [314, 0]
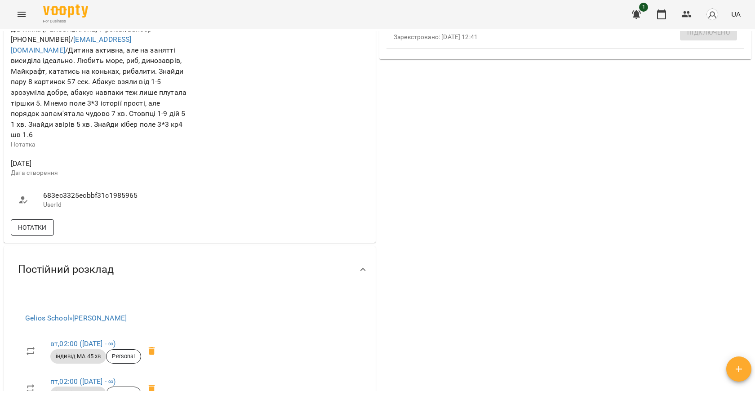
click at [25, 222] on span "Нотатки" at bounding box center [32, 227] width 29 height 11
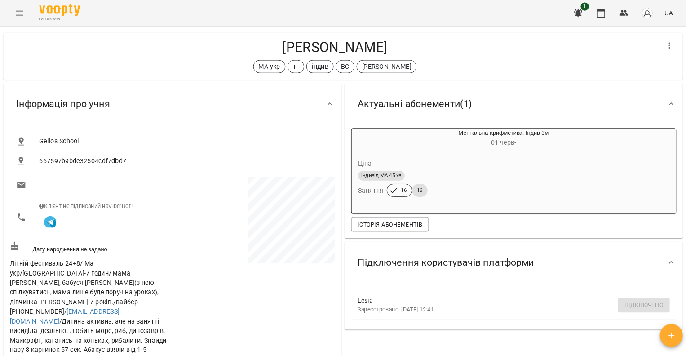
scroll to position [0, 0]
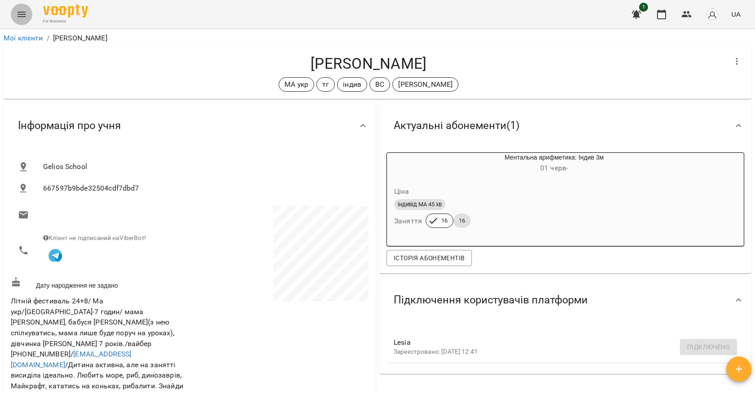
click at [26, 21] on button "Menu" at bounding box center [22, 15] width 22 height 22
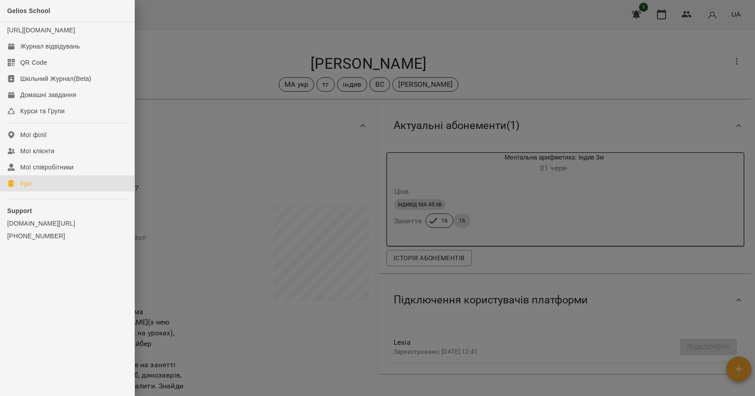
click at [31, 188] on div "Ігри" at bounding box center [25, 183] width 11 height 9
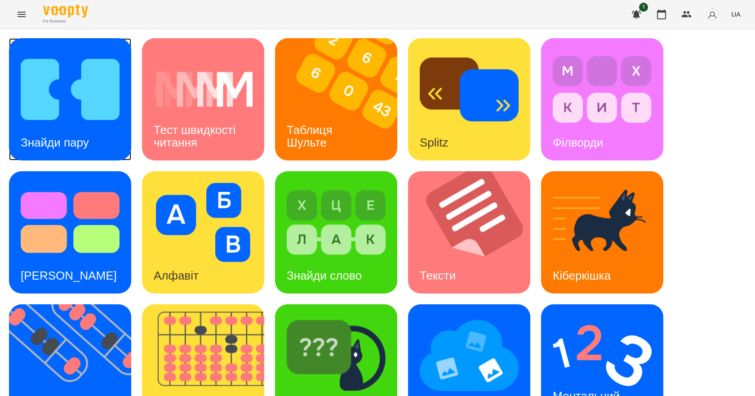
click at [64, 149] on h3 "Знайди пару" at bounding box center [55, 142] width 68 height 13
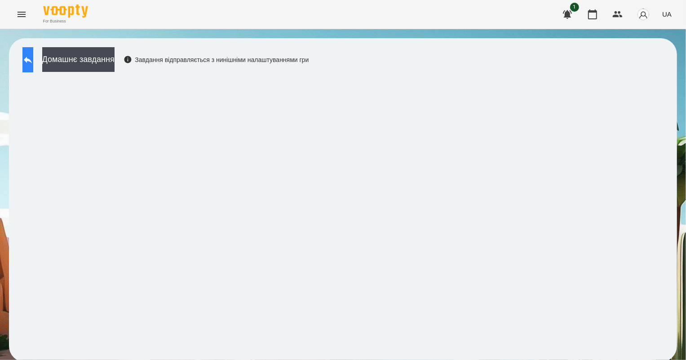
click at [33, 53] on button at bounding box center [27, 59] width 11 height 25
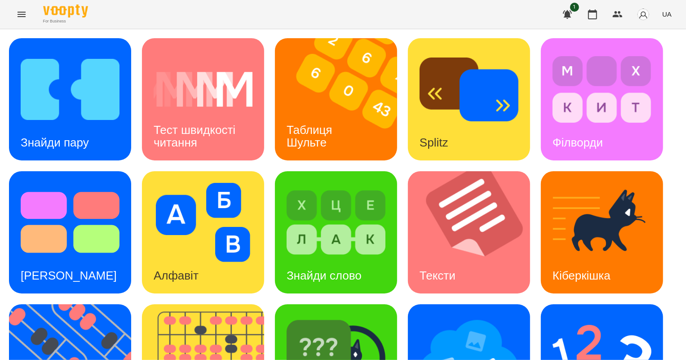
scroll to position [204, 0]
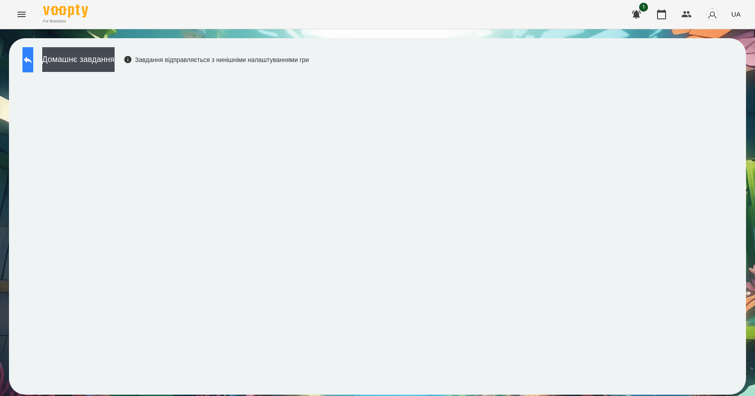
click at [33, 56] on icon at bounding box center [27, 59] width 11 height 11
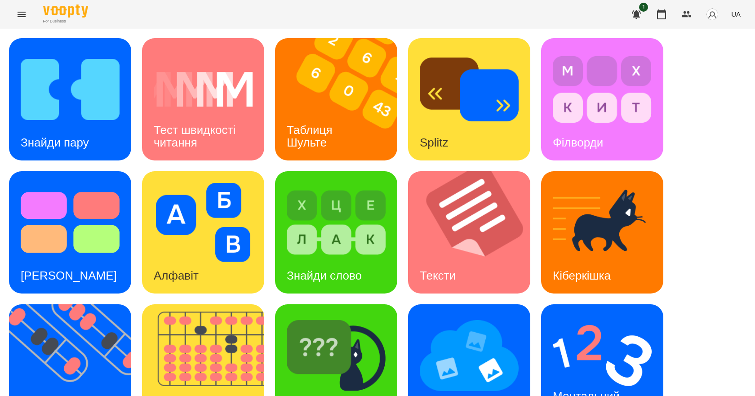
scroll to position [172, 0]
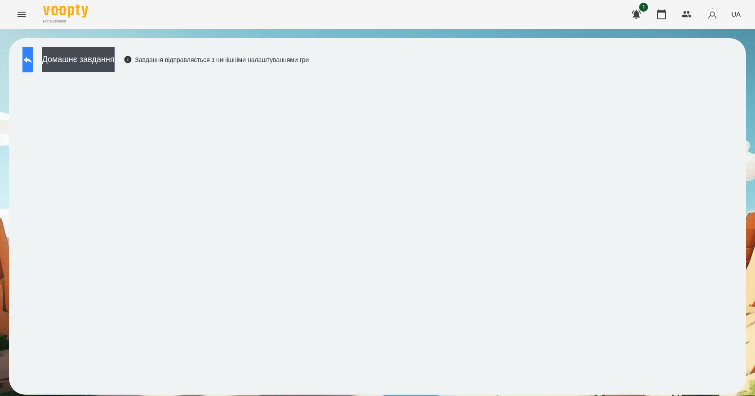
click at [33, 65] on button at bounding box center [27, 59] width 11 height 25
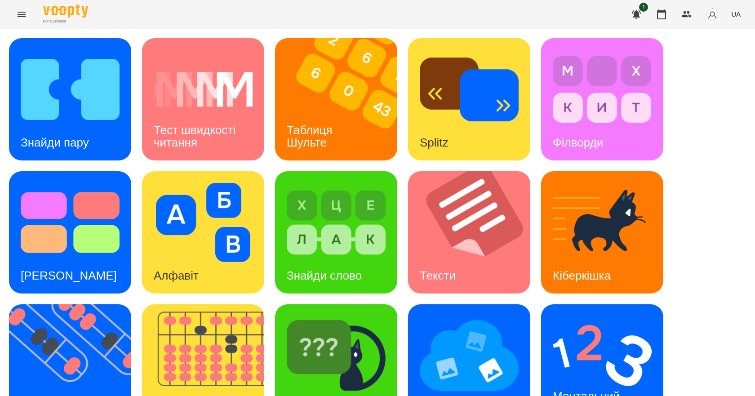
scroll to position [135, 0]
click at [588, 378] on div "Ментальний рахунок" at bounding box center [587, 402] width 93 height 48
